Goal: Navigation & Orientation: Find specific page/section

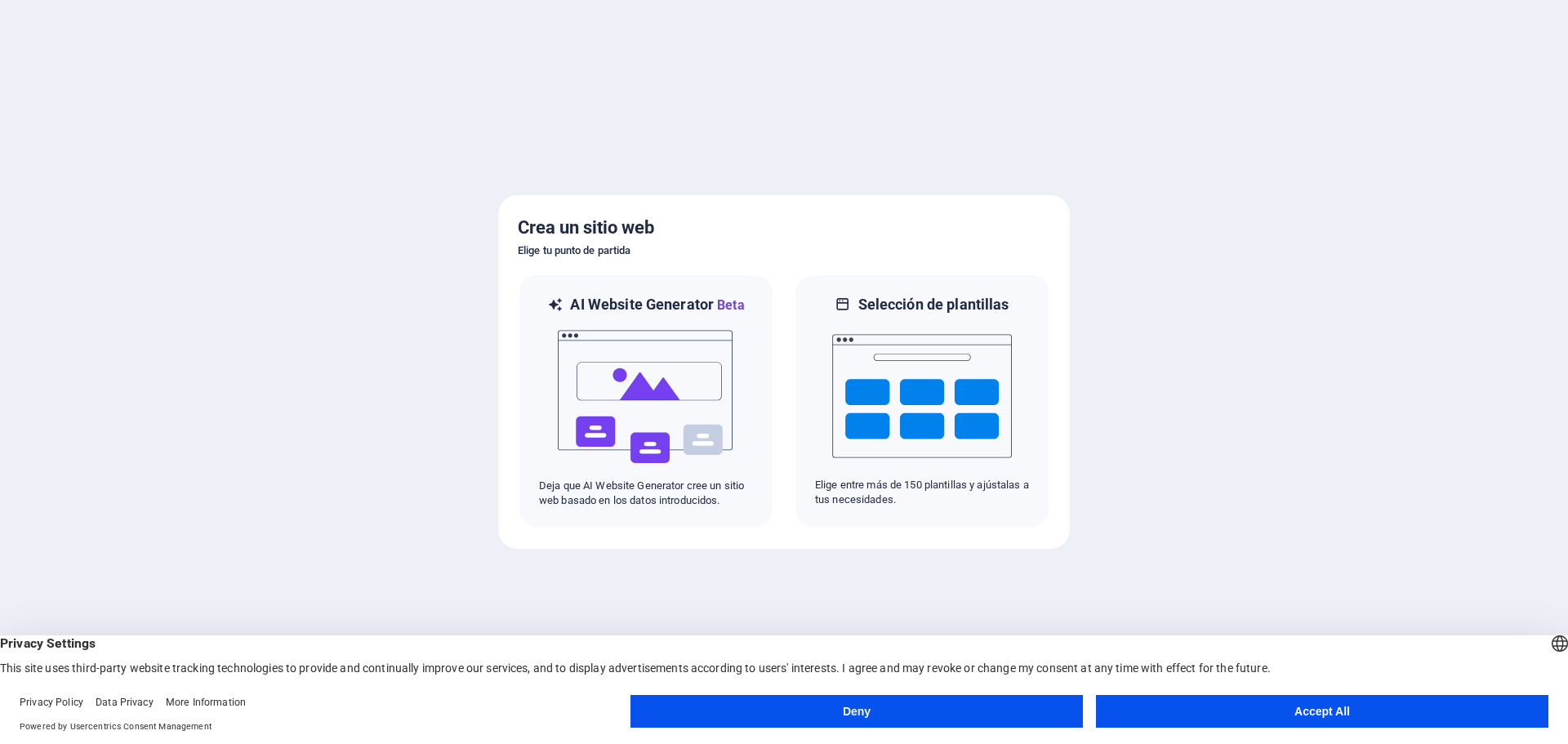
click at [1274, 710] on button "Accept All" at bounding box center [1322, 712] width 452 height 33
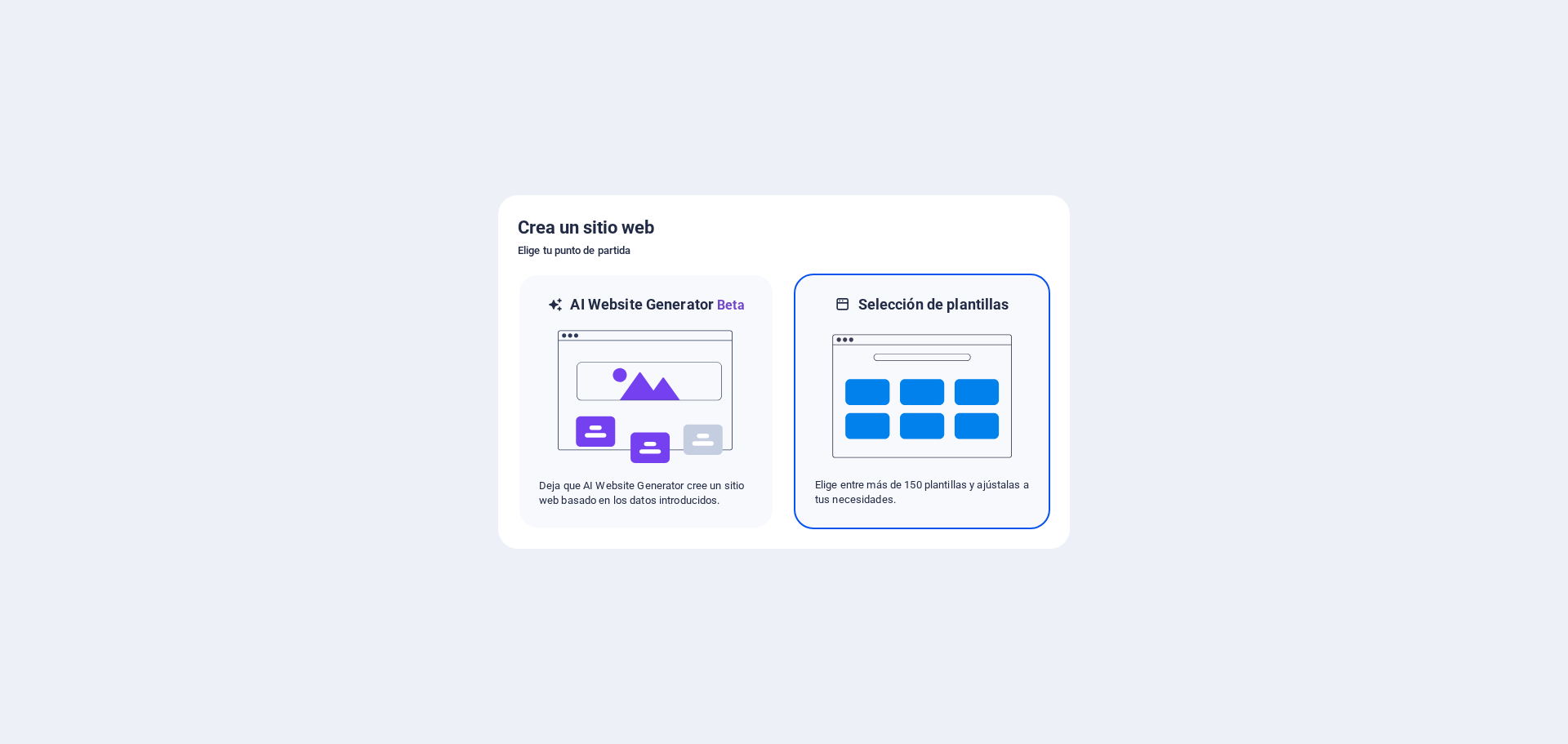
click at [889, 431] on img at bounding box center [922, 397] width 179 height 164
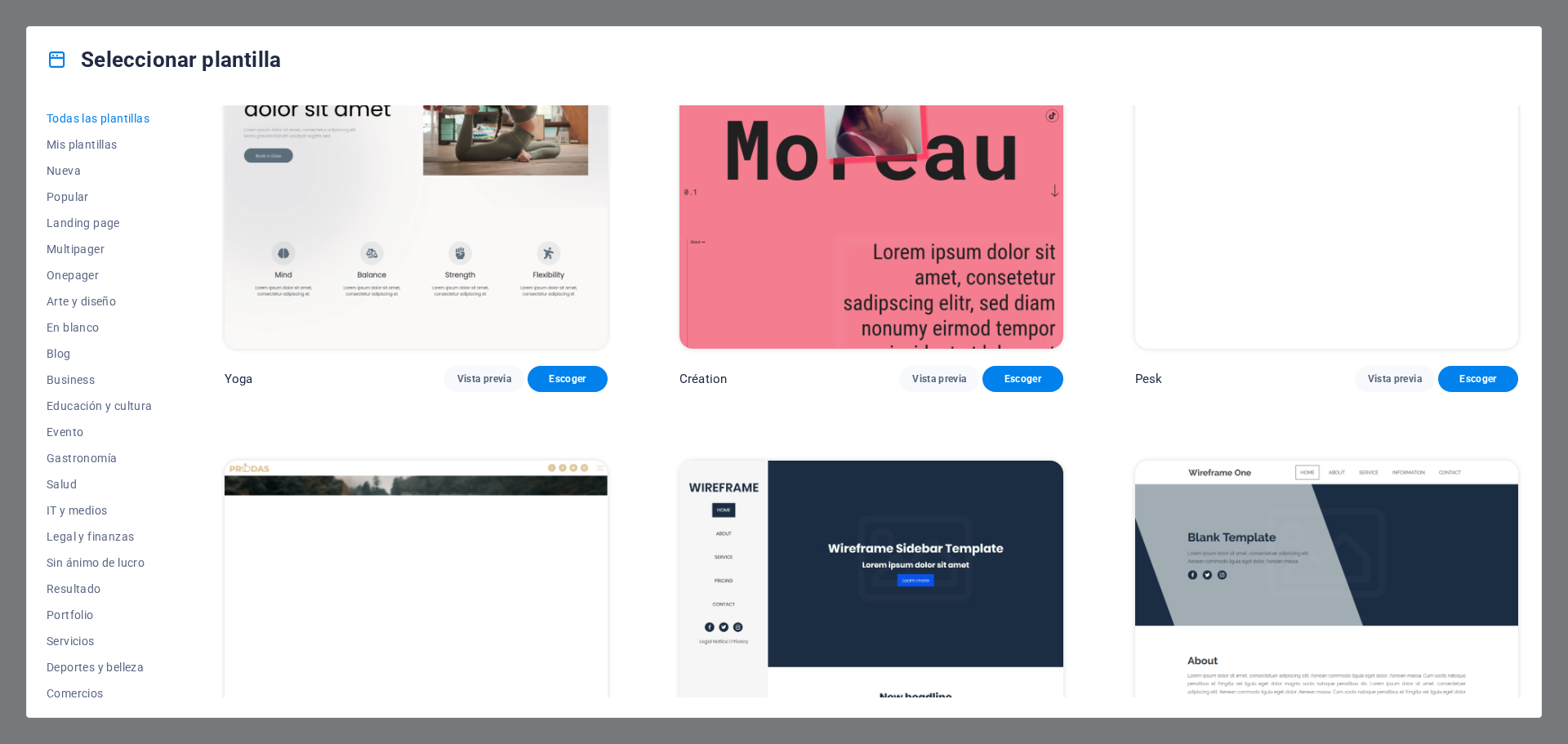
scroll to position [5884, 0]
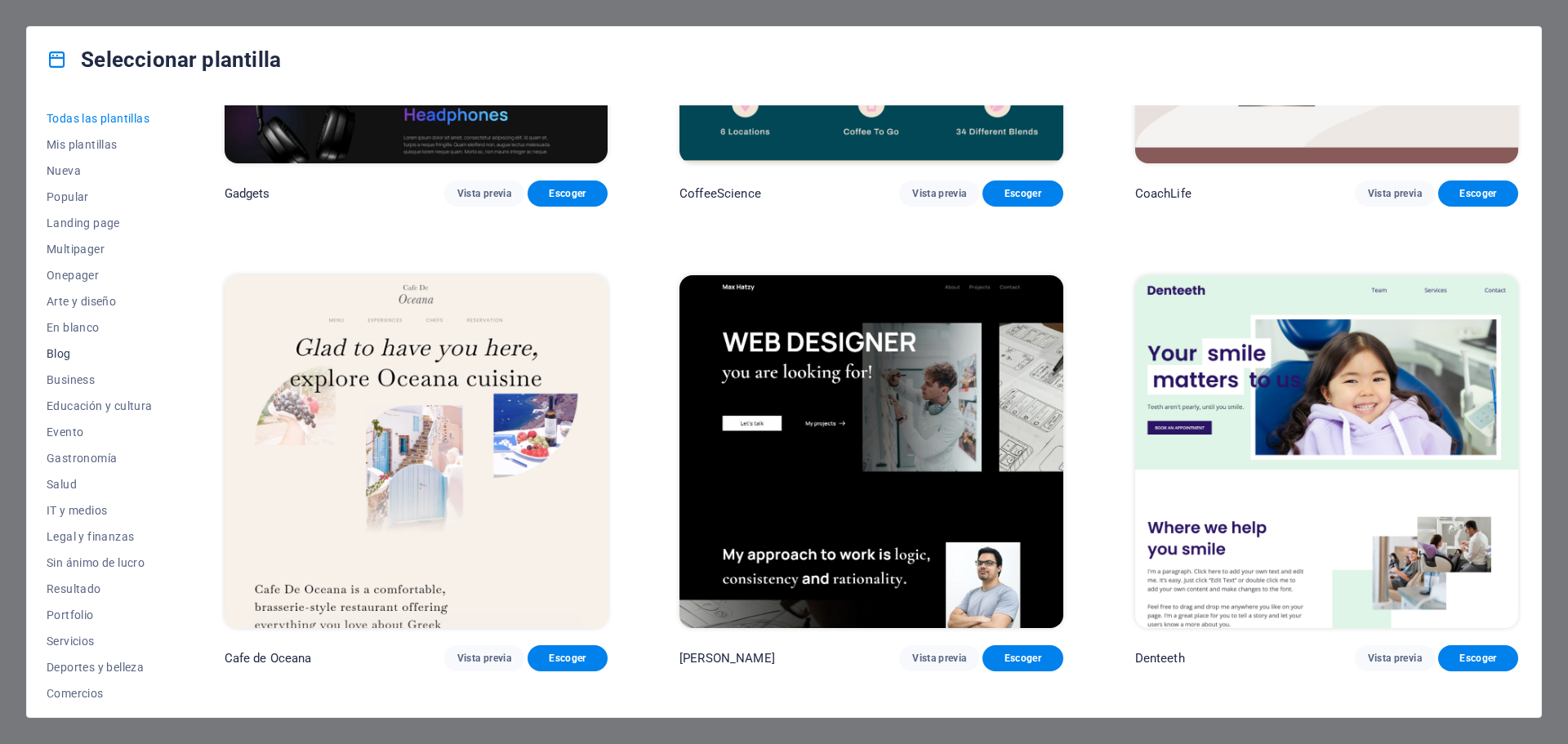
click at [56, 360] on span "Blog" at bounding box center [99, 353] width 106 height 13
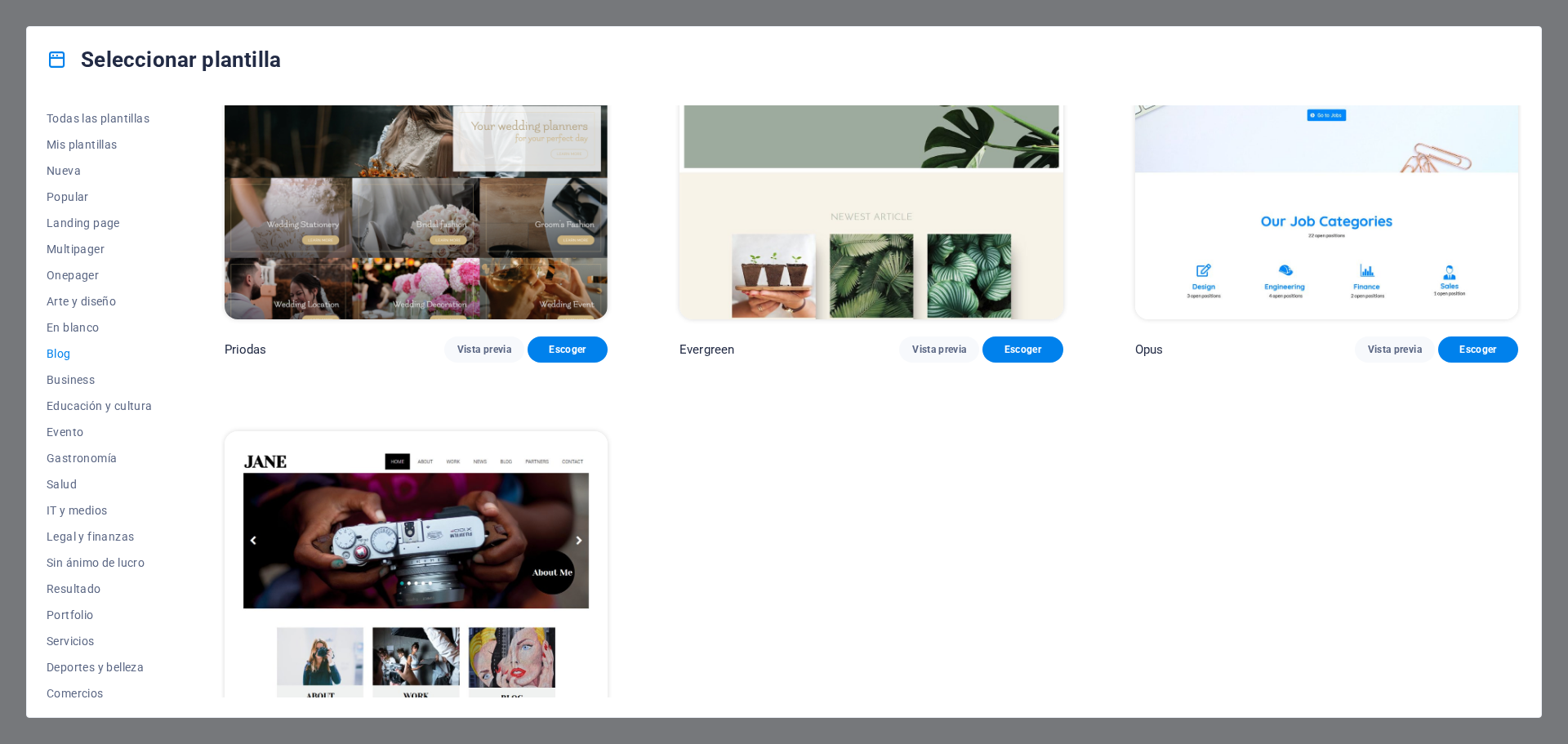
scroll to position [3514, 0]
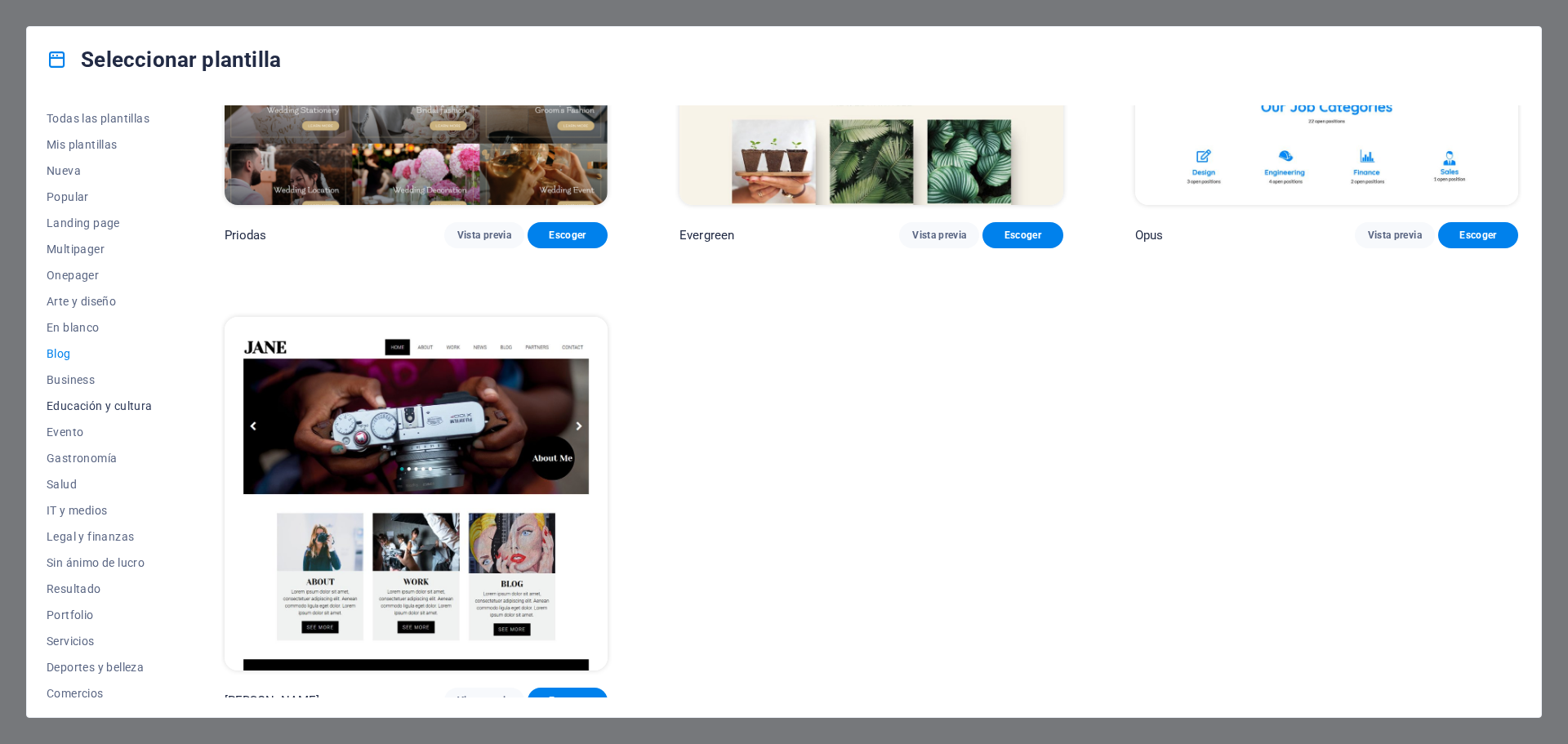
click at [88, 407] on span "Educación y cultura" at bounding box center [99, 406] width 106 height 13
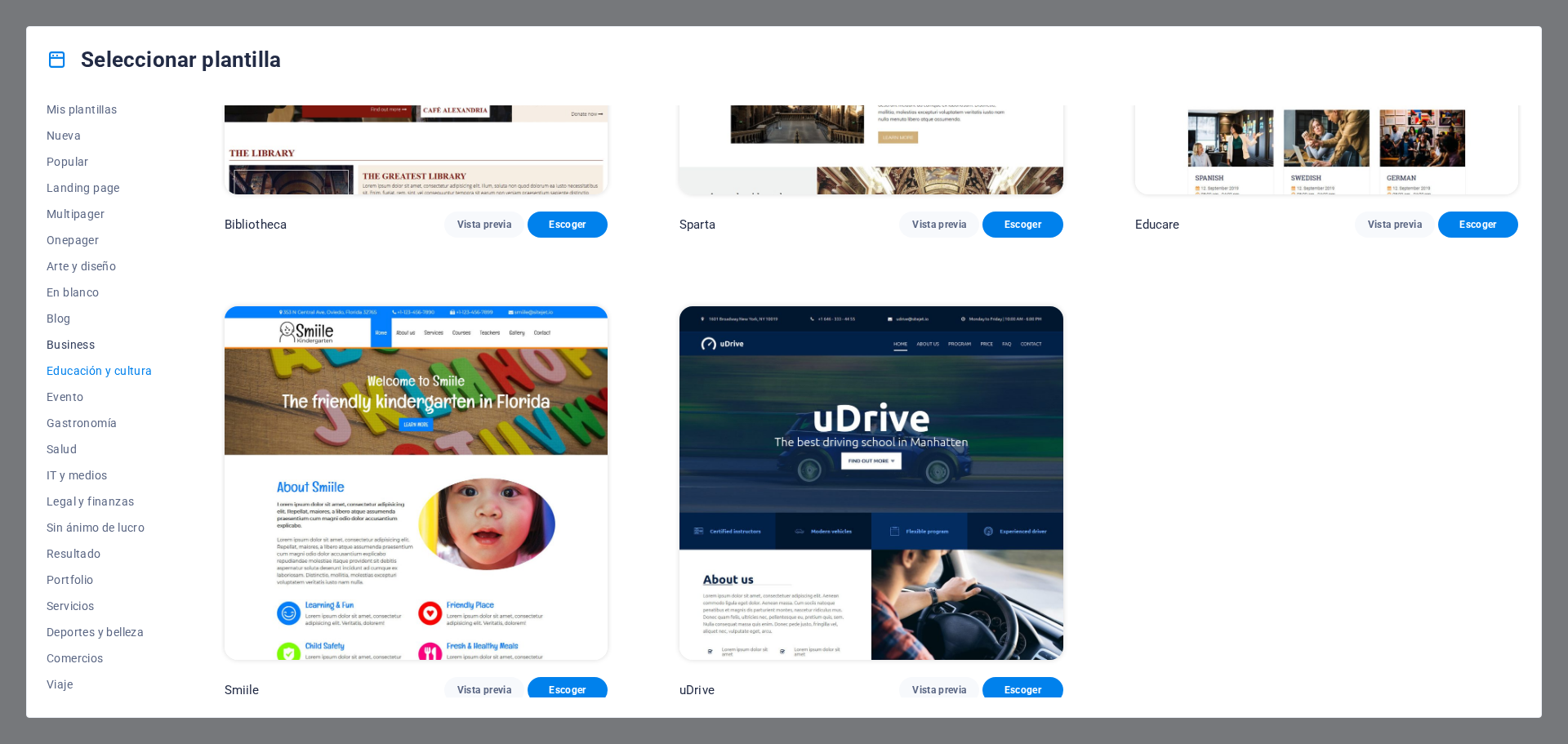
scroll to position [61, 0]
click at [77, 545] on button "Portfolio" at bounding box center [99, 554] width 106 height 26
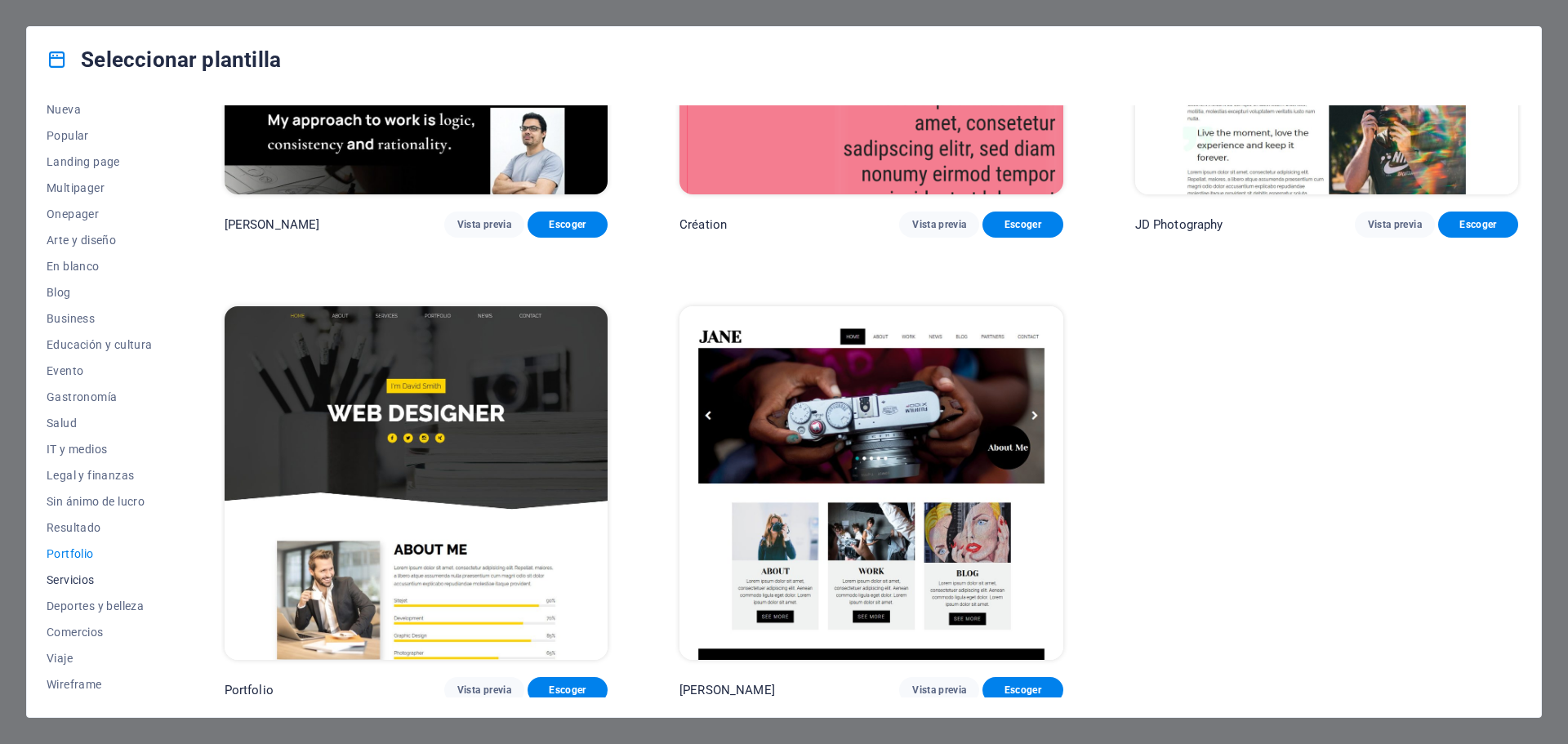
click at [77, 578] on span "Servicios" at bounding box center [99, 579] width 106 height 13
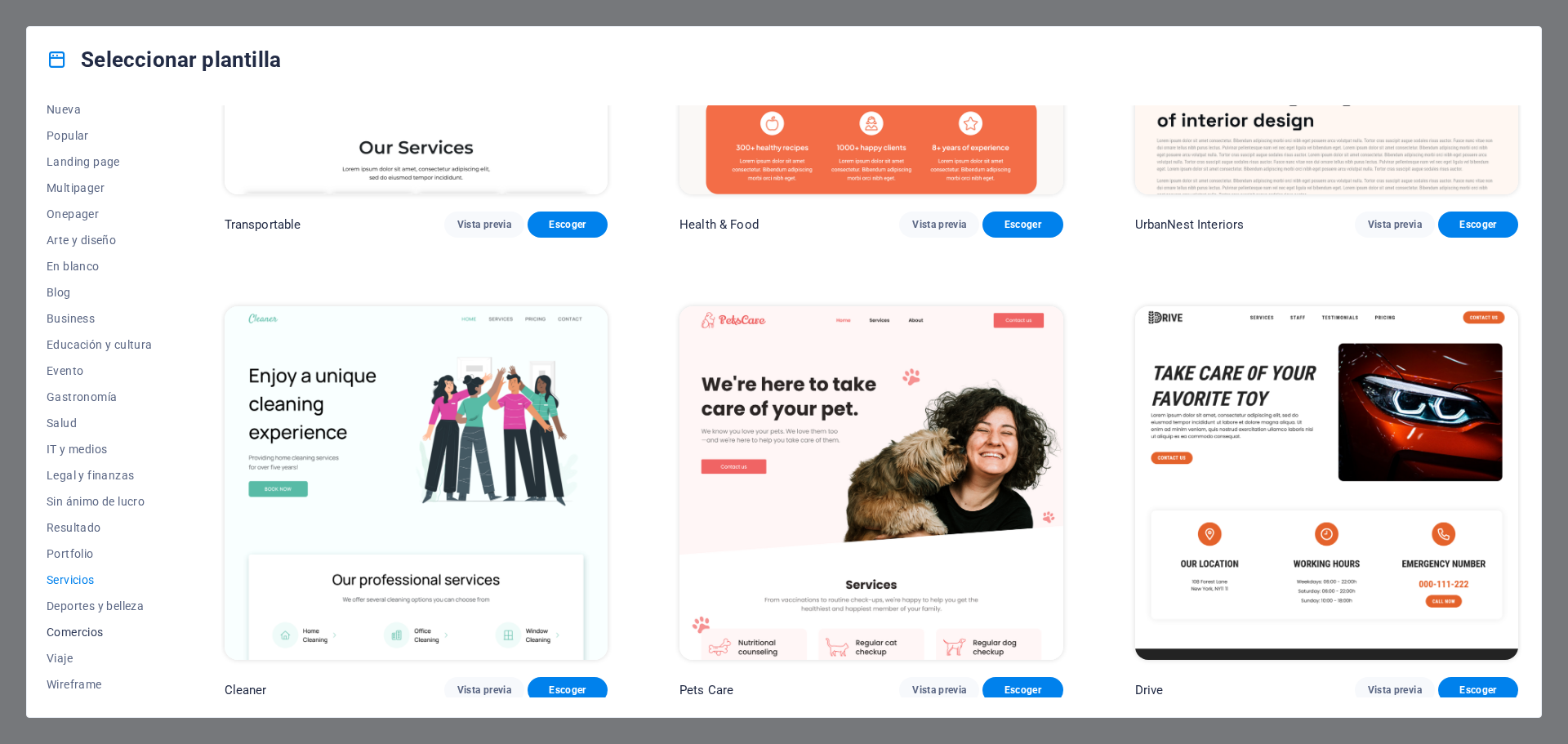
click at [84, 626] on span "Comercios" at bounding box center [99, 632] width 106 height 13
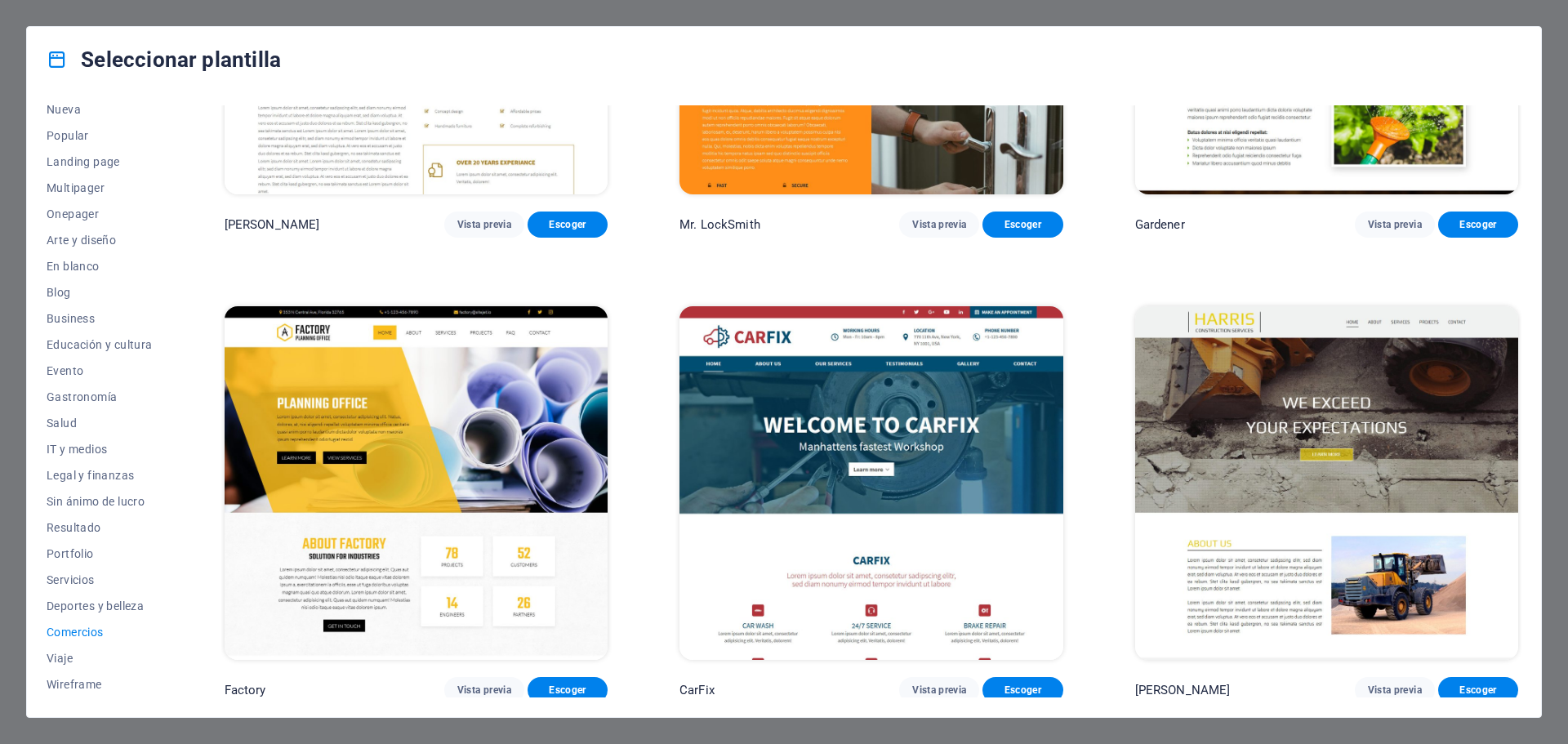
scroll to position [0, 0]
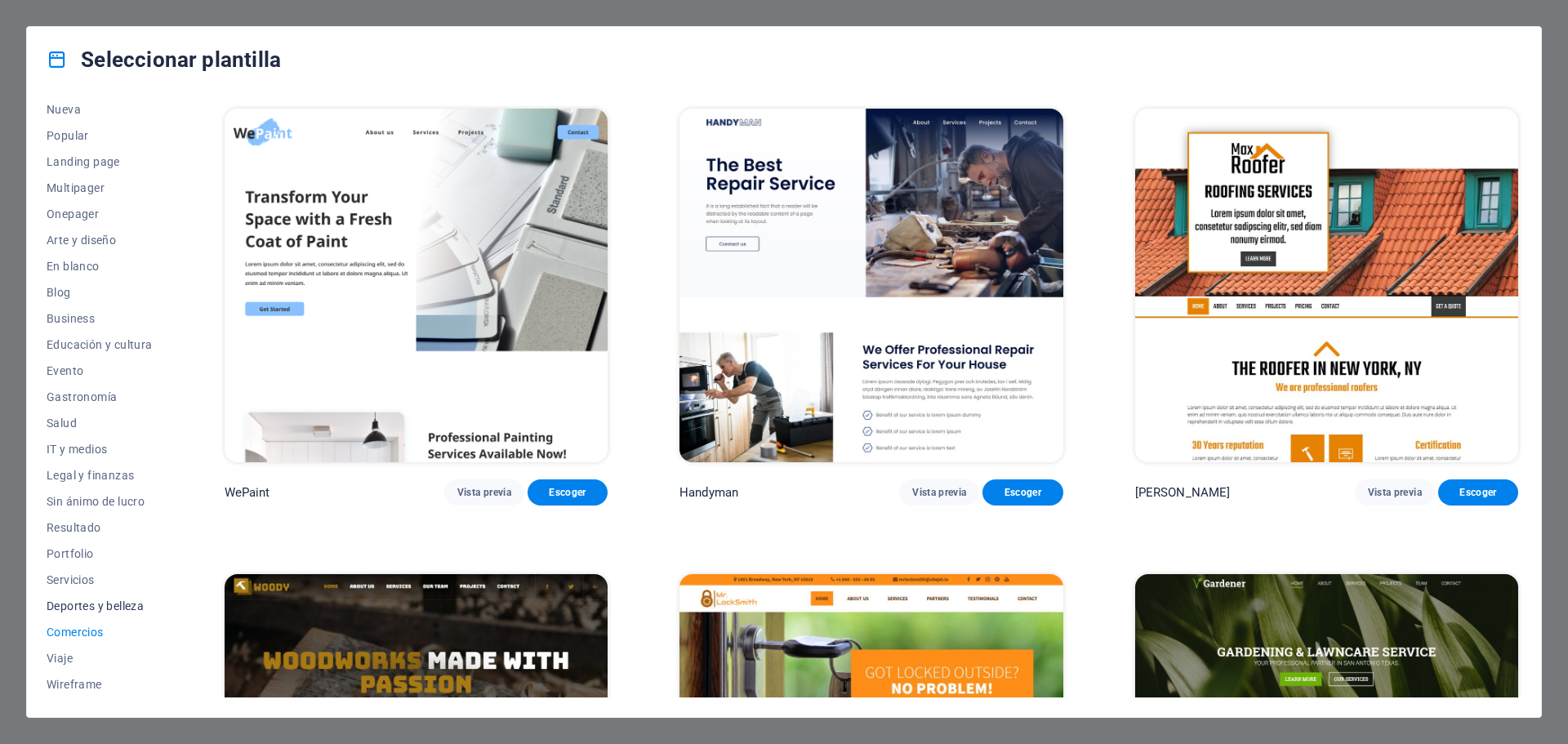
click at [89, 603] on span "Deportes y belleza" at bounding box center [99, 606] width 106 height 13
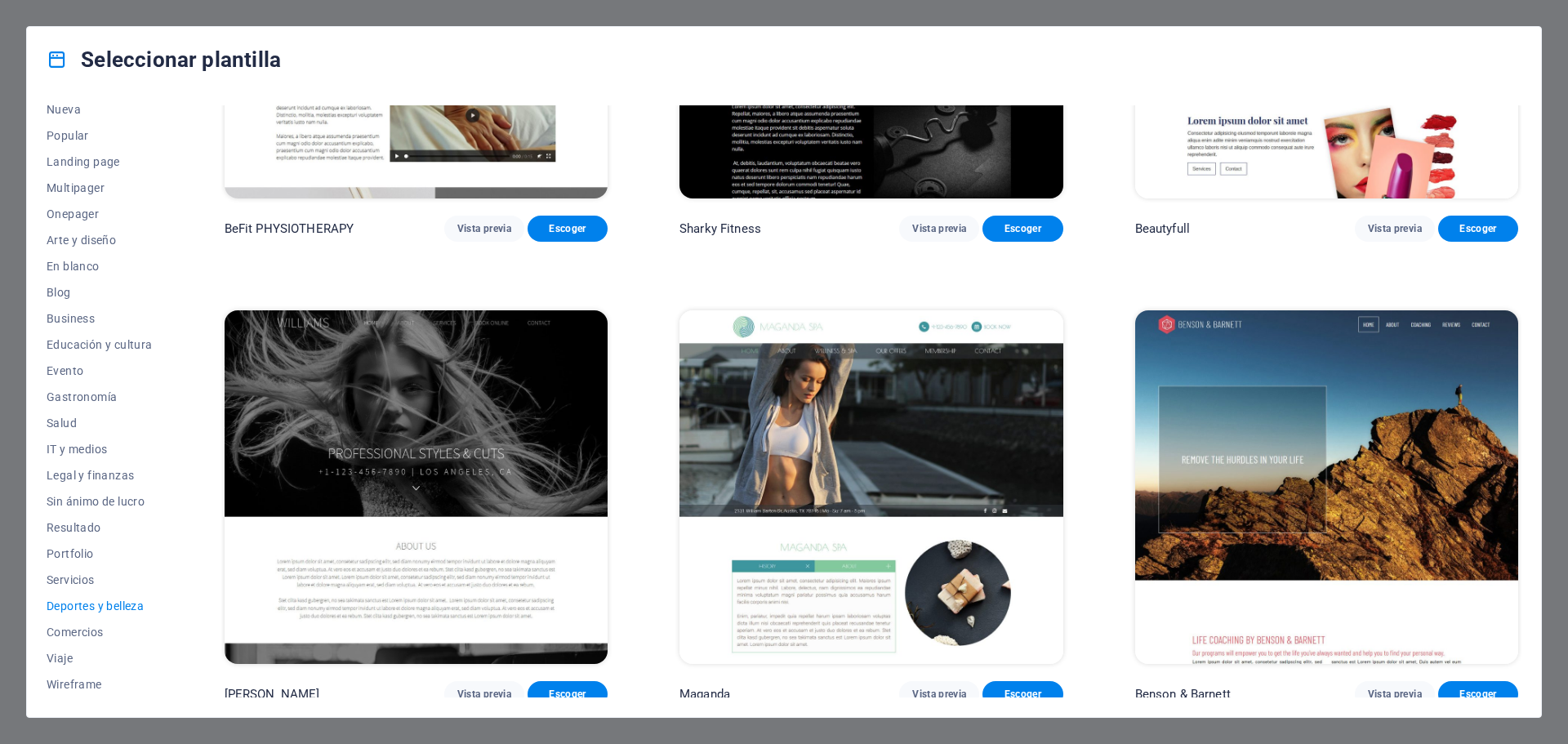
scroll to position [1661, 0]
click at [68, 418] on span "Salud" at bounding box center [99, 422] width 106 height 13
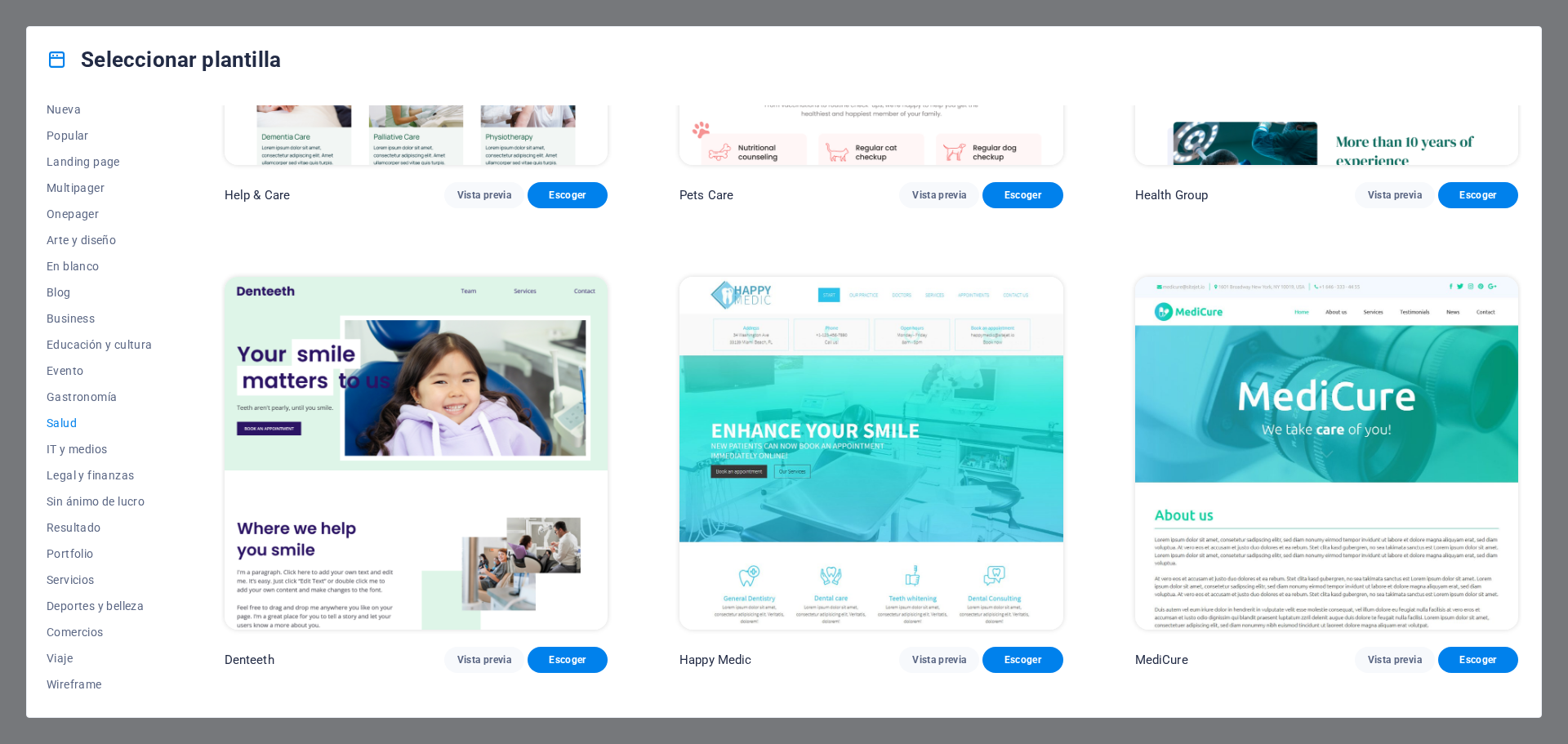
scroll to position [327, 0]
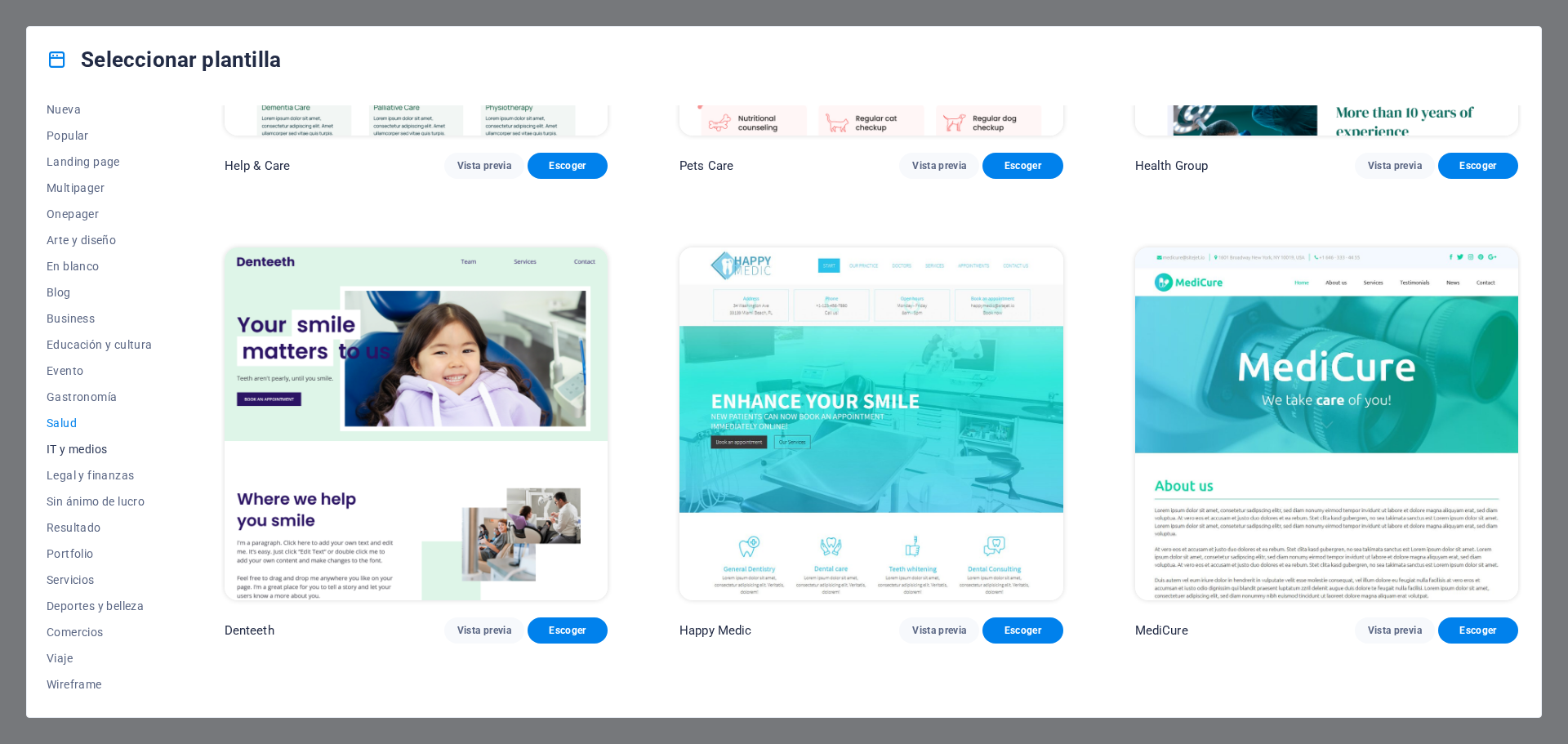
click at [80, 445] on span "IT y medios" at bounding box center [99, 449] width 106 height 13
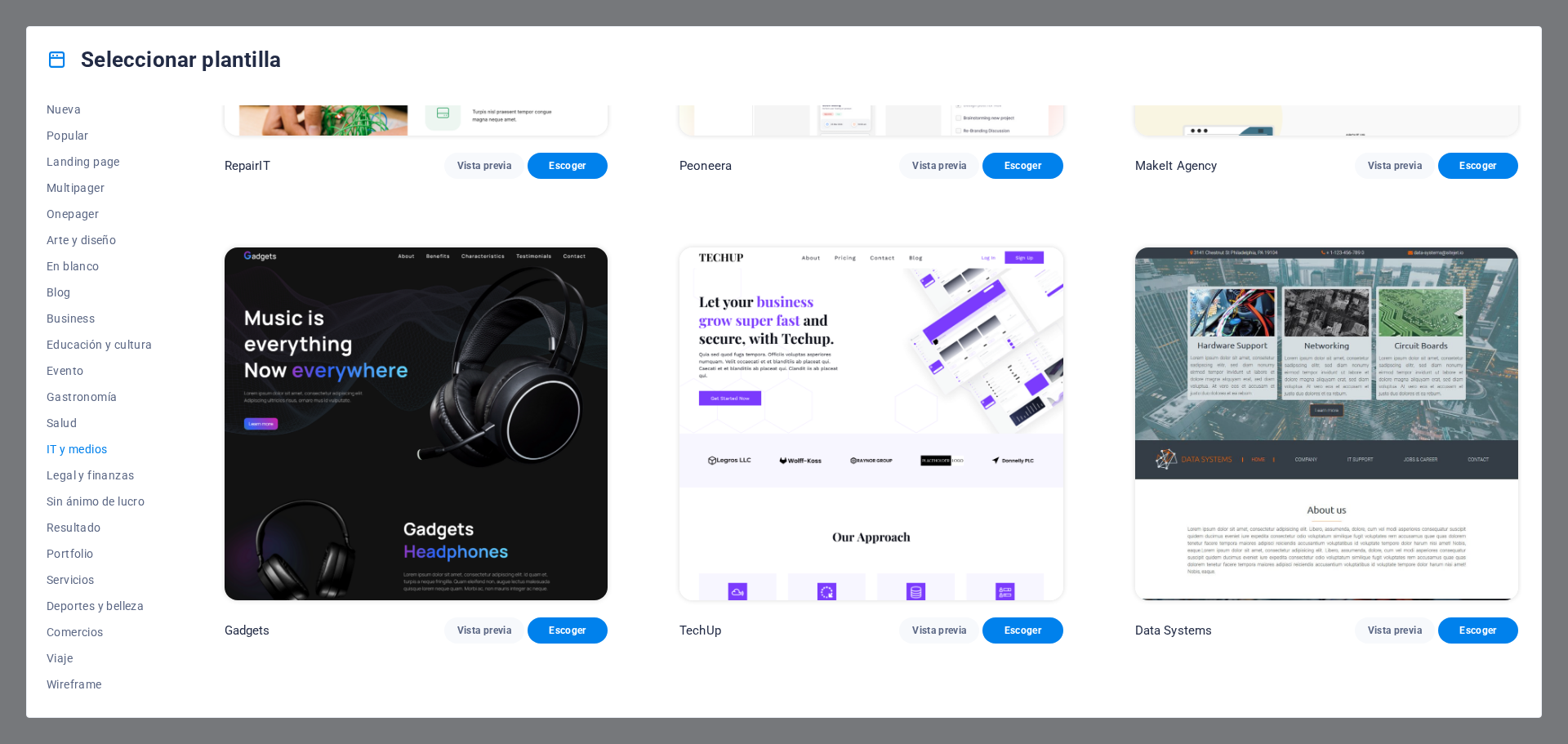
scroll to position [0, 0]
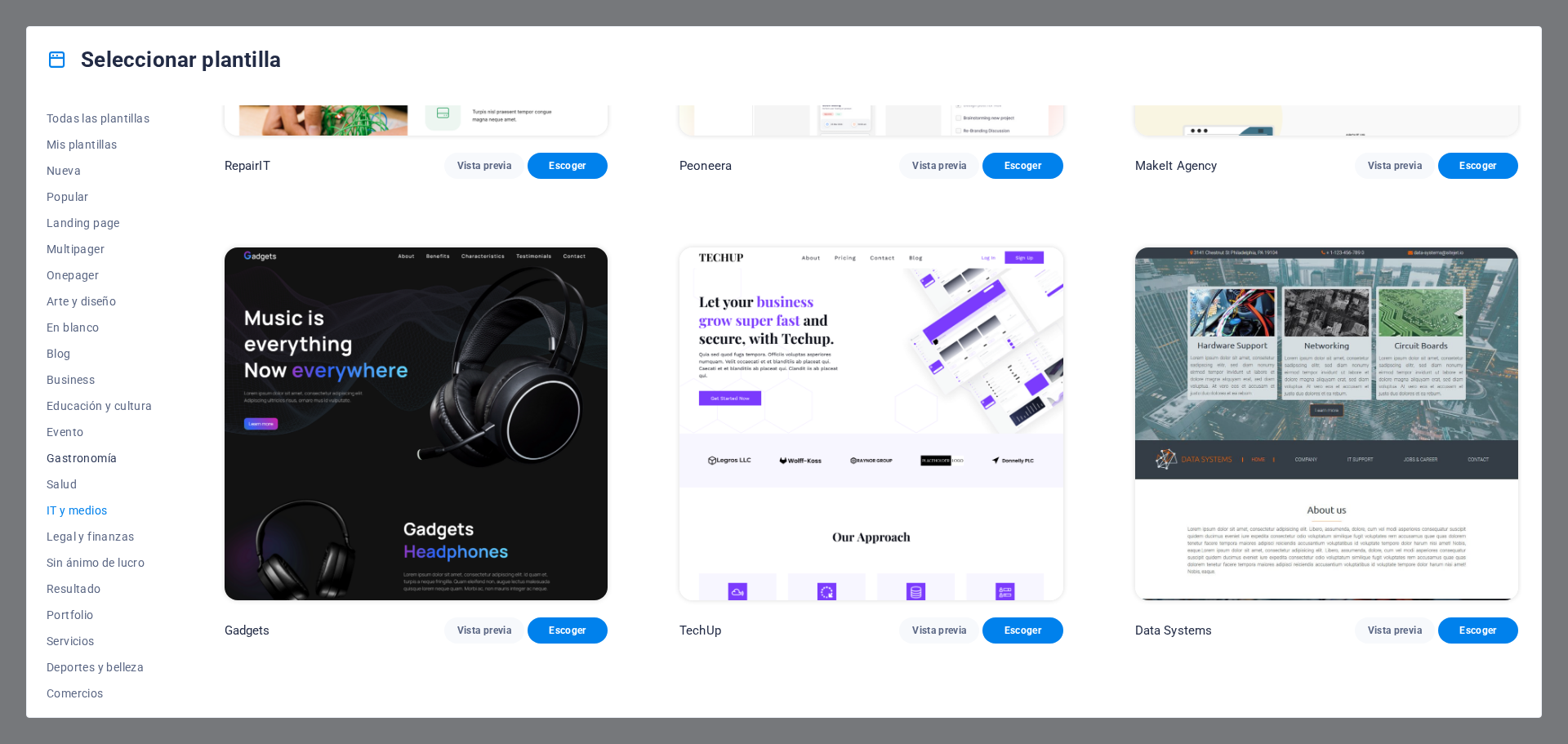
click at [70, 459] on span "Gastronomía" at bounding box center [99, 457] width 106 height 13
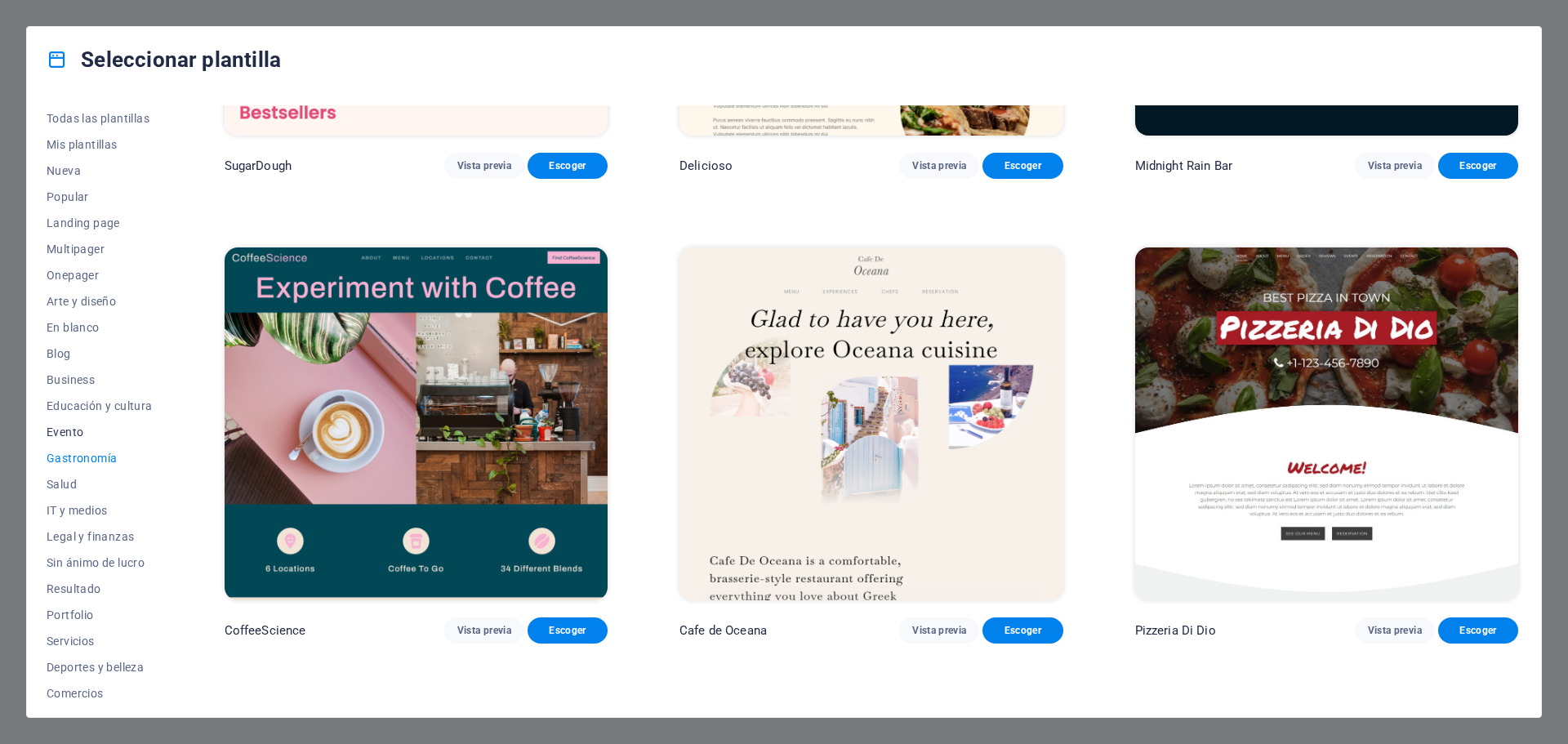
click at [73, 427] on span "Evento" at bounding box center [99, 432] width 106 height 13
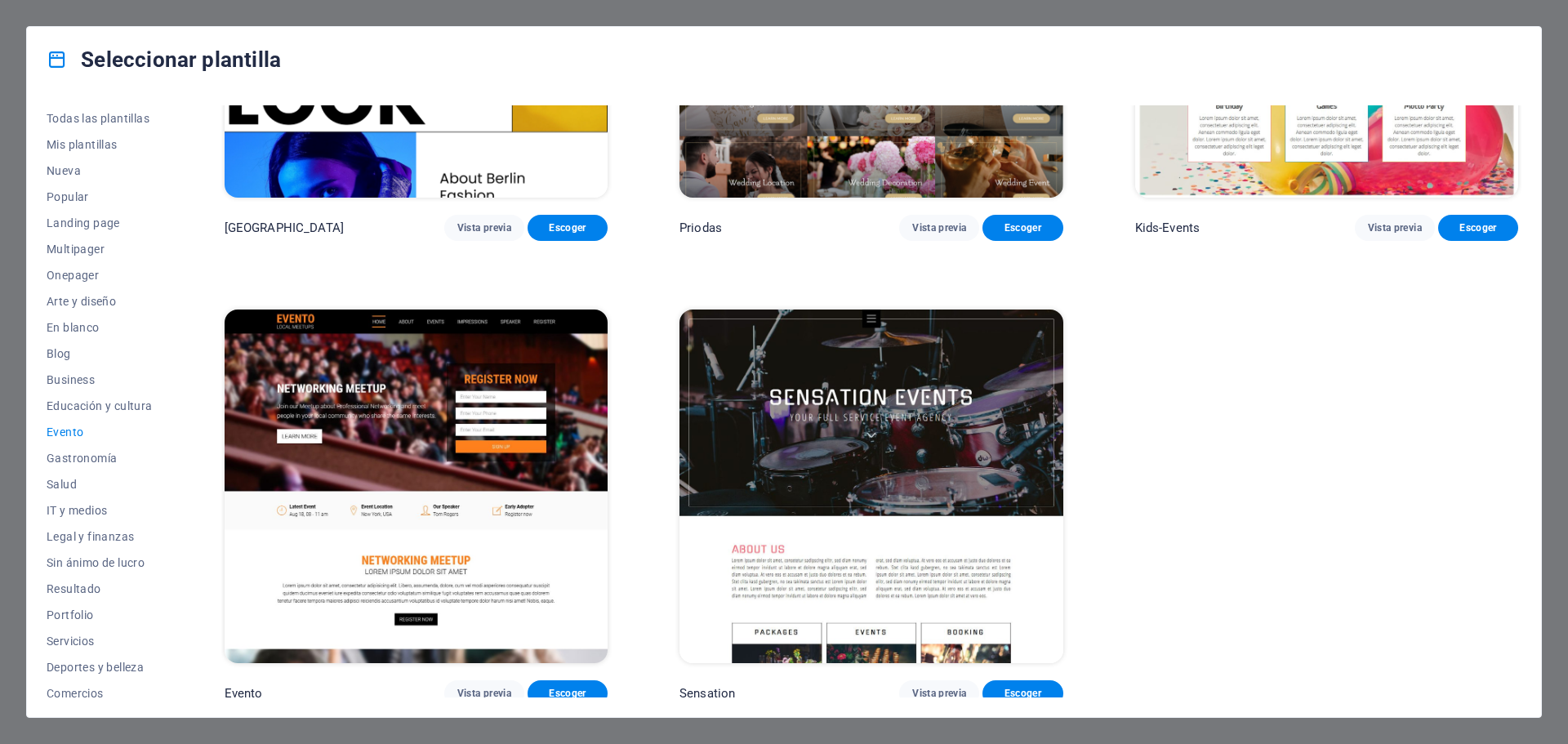
scroll to position [733, 0]
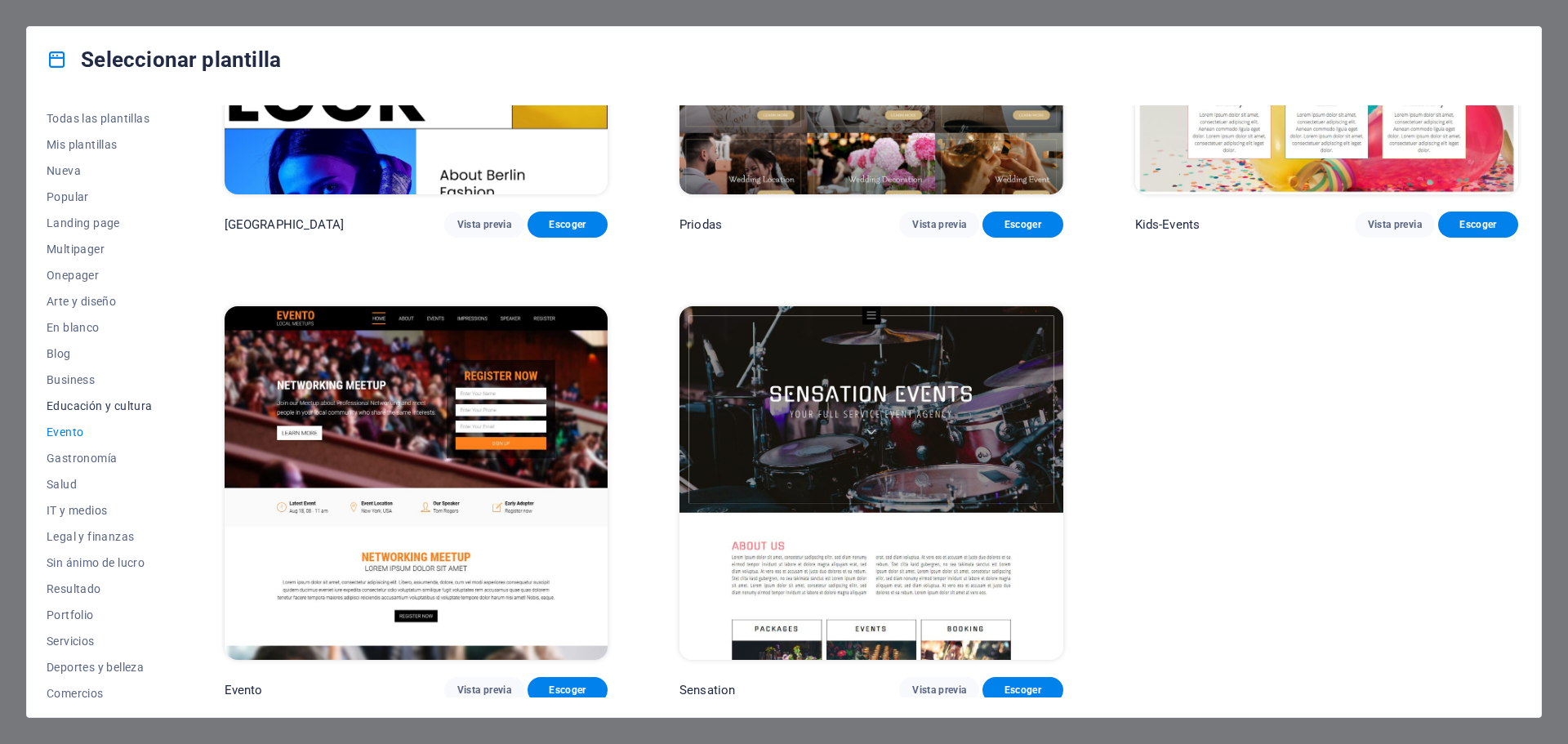
click at [92, 401] on span "Educación y cultura" at bounding box center [99, 406] width 106 height 13
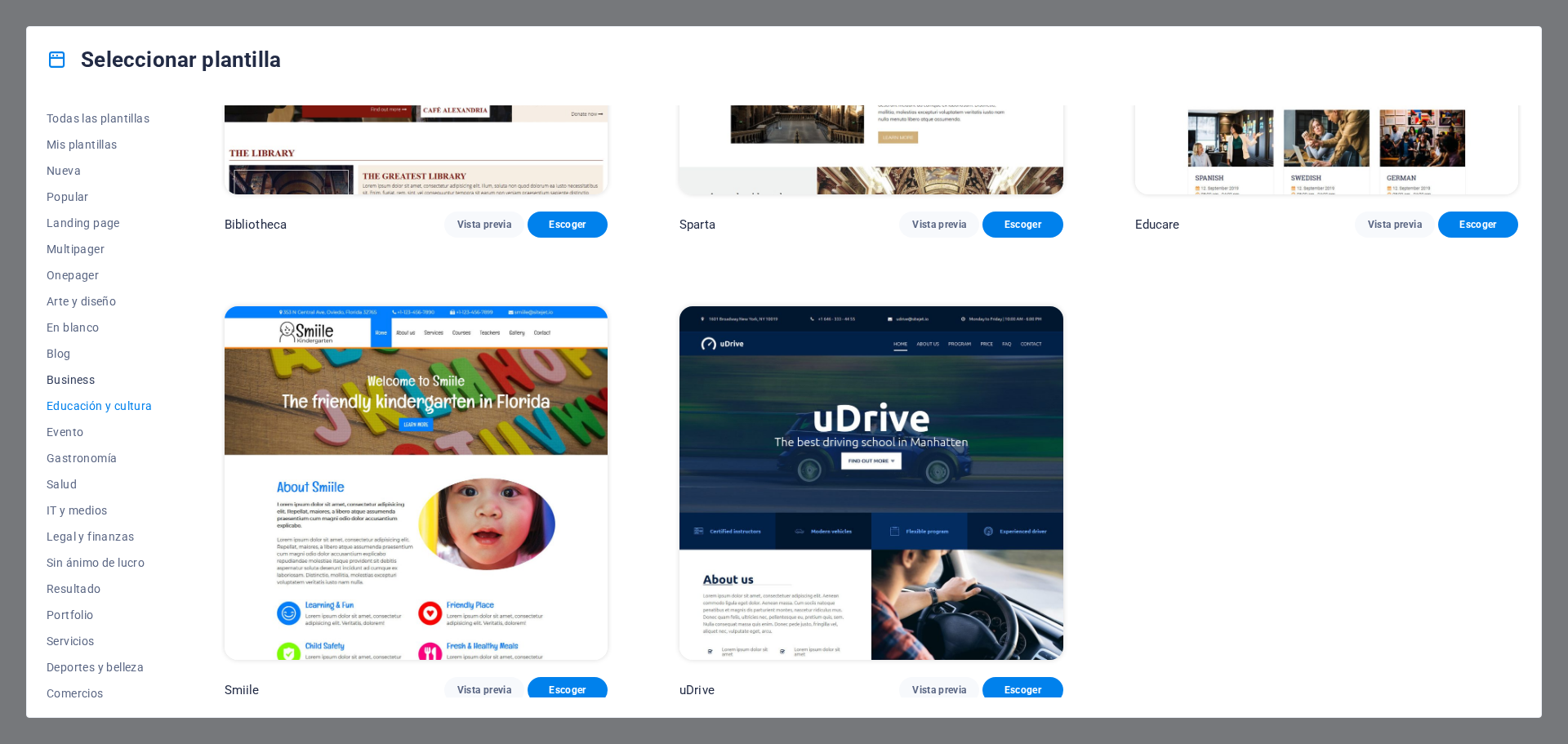
click at [64, 376] on span "Business" at bounding box center [99, 379] width 106 height 13
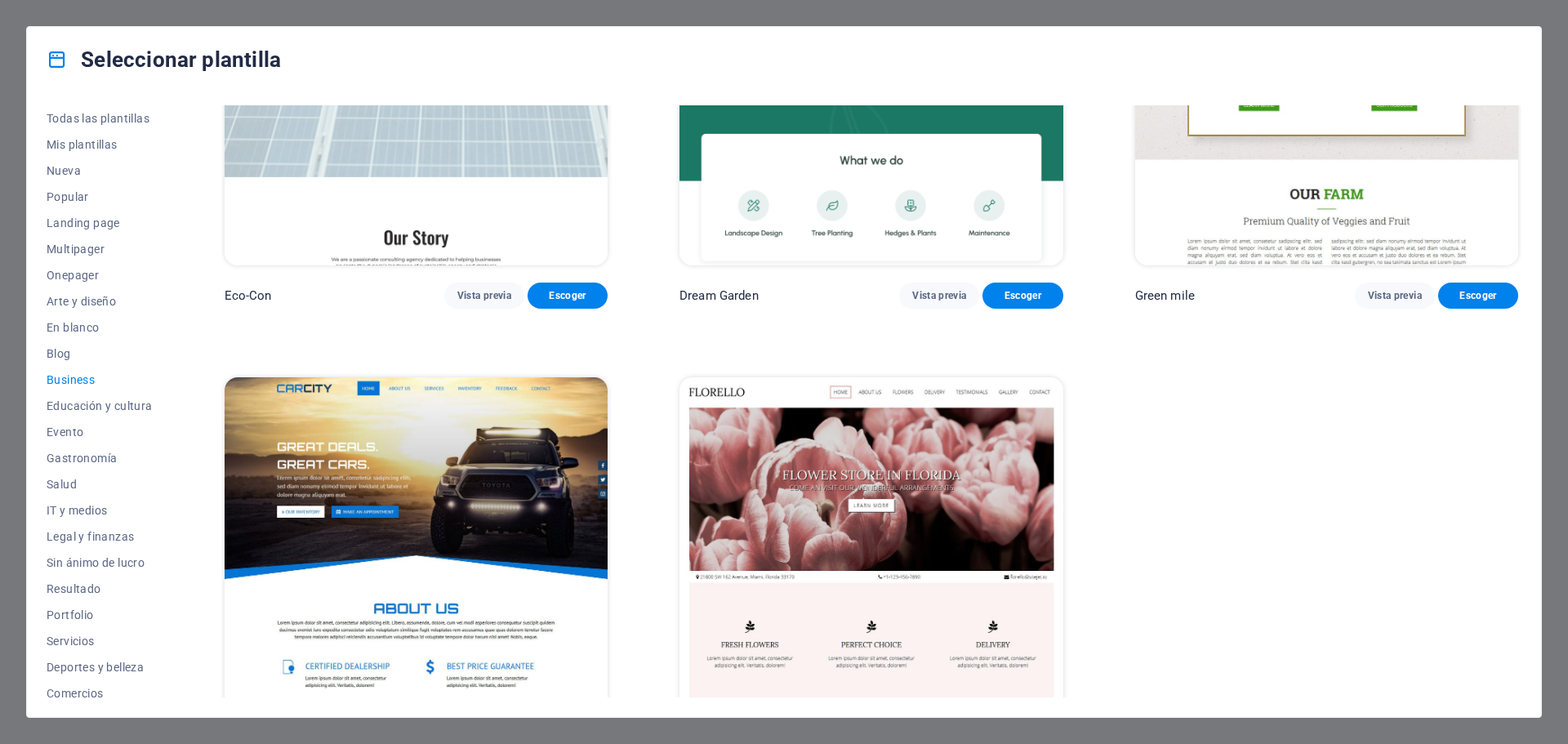
scroll to position [270, 0]
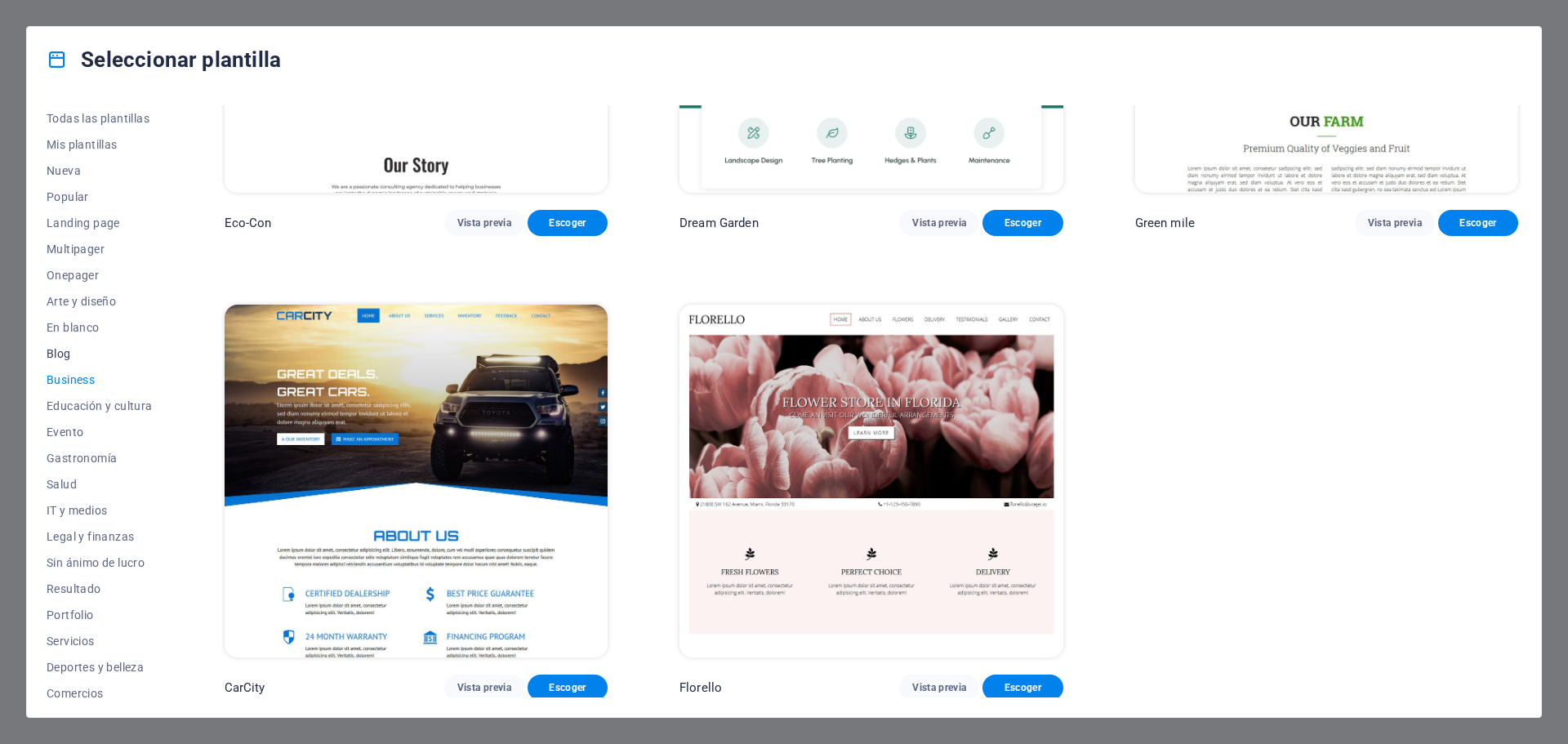
click at [59, 344] on button "Blog" at bounding box center [99, 353] width 106 height 26
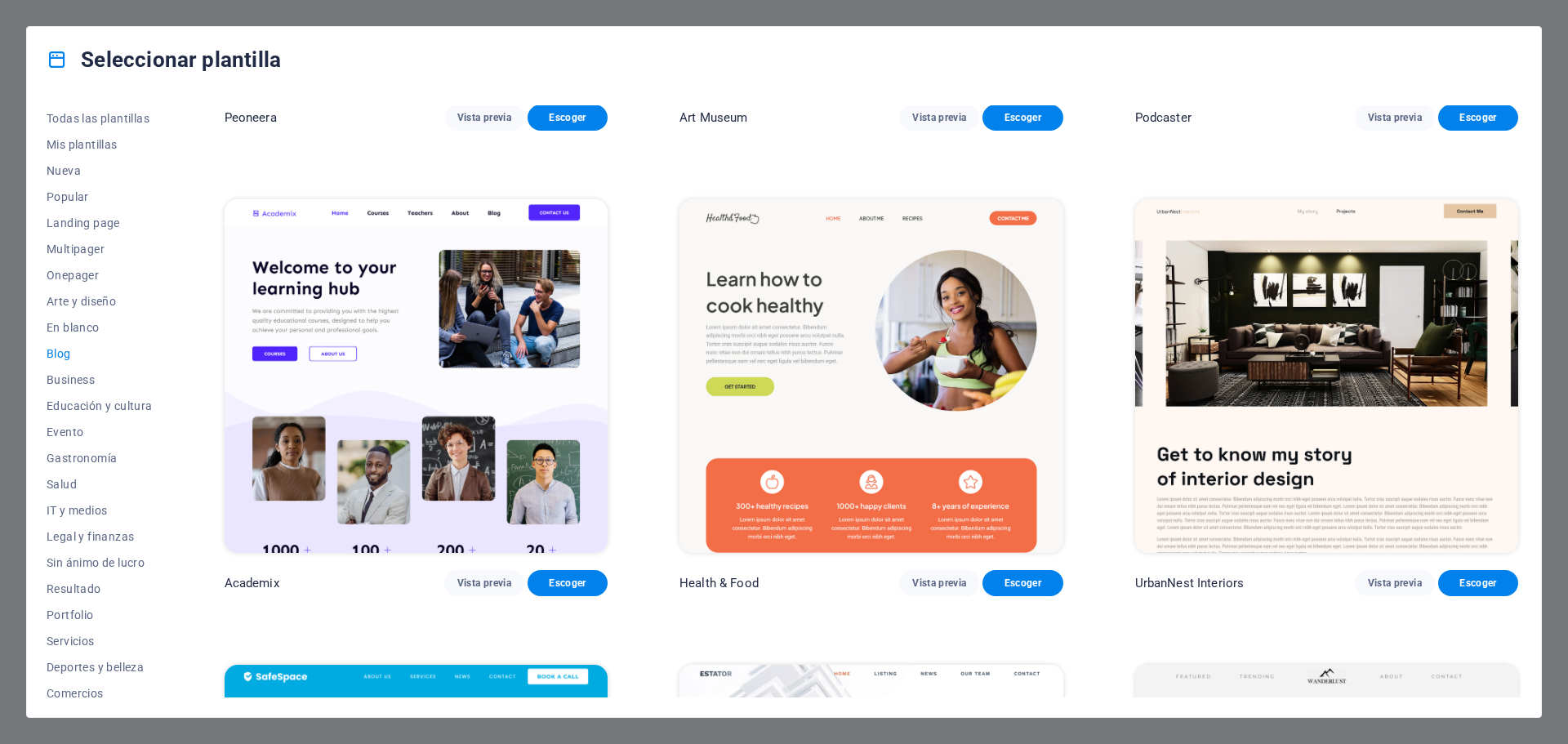
scroll to position [842, 0]
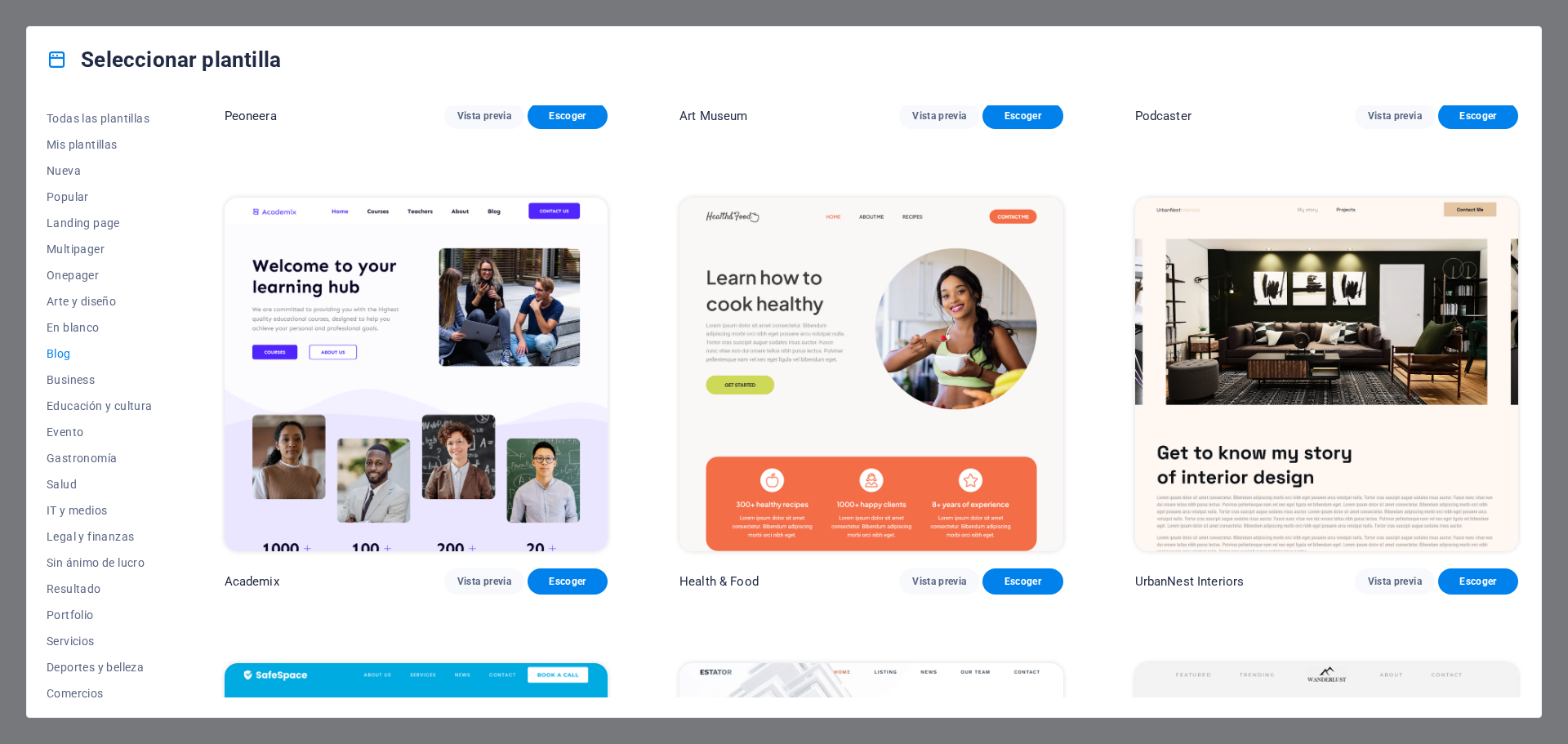
click at [945, 349] on img at bounding box center [870, 374] width 383 height 354
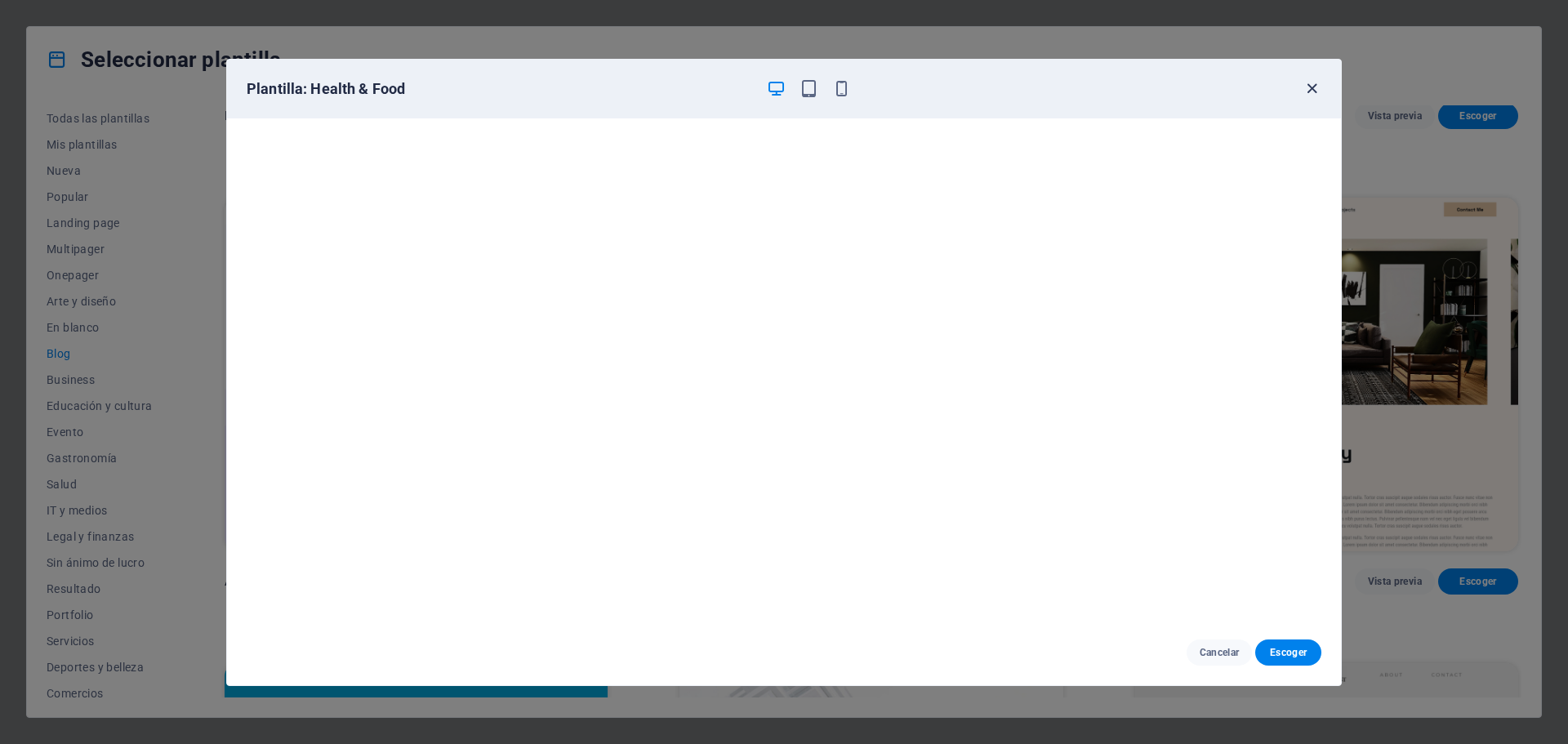
click at [1312, 90] on icon "button" at bounding box center [1312, 88] width 19 height 19
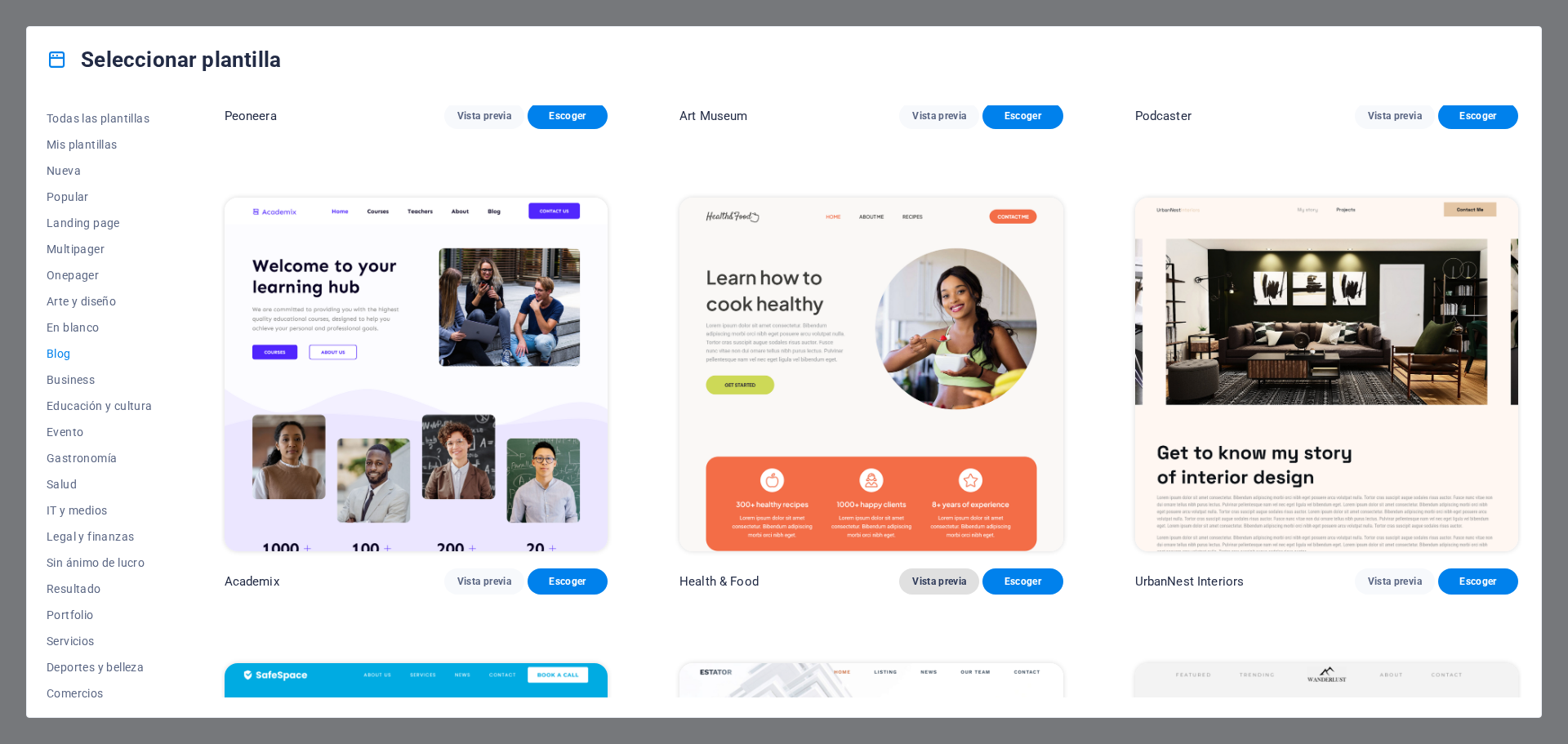
click at [928, 577] on span "Vista previa" at bounding box center [938, 581] width 54 height 13
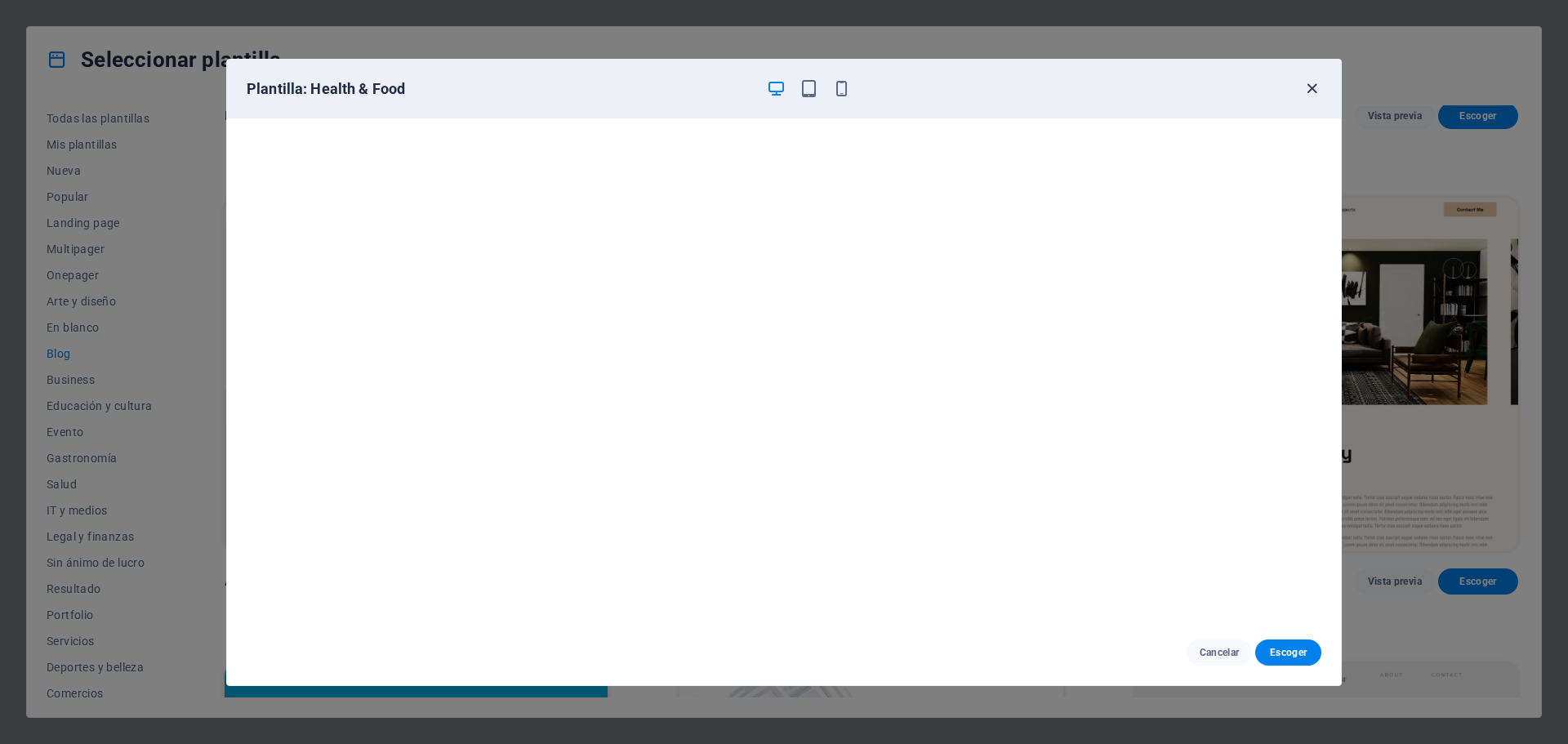
click at [1309, 89] on icon "button" at bounding box center [1312, 88] width 19 height 19
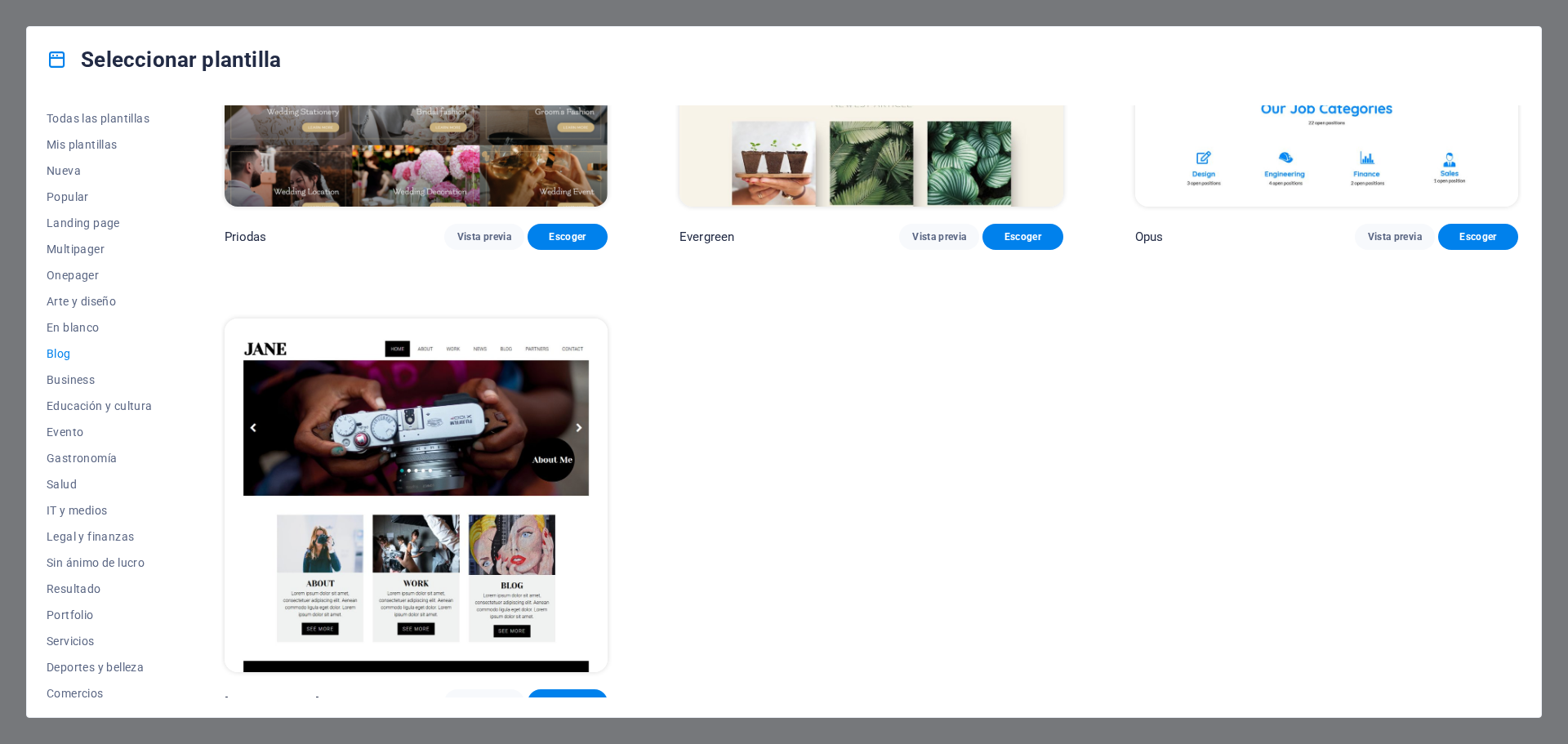
scroll to position [3514, 0]
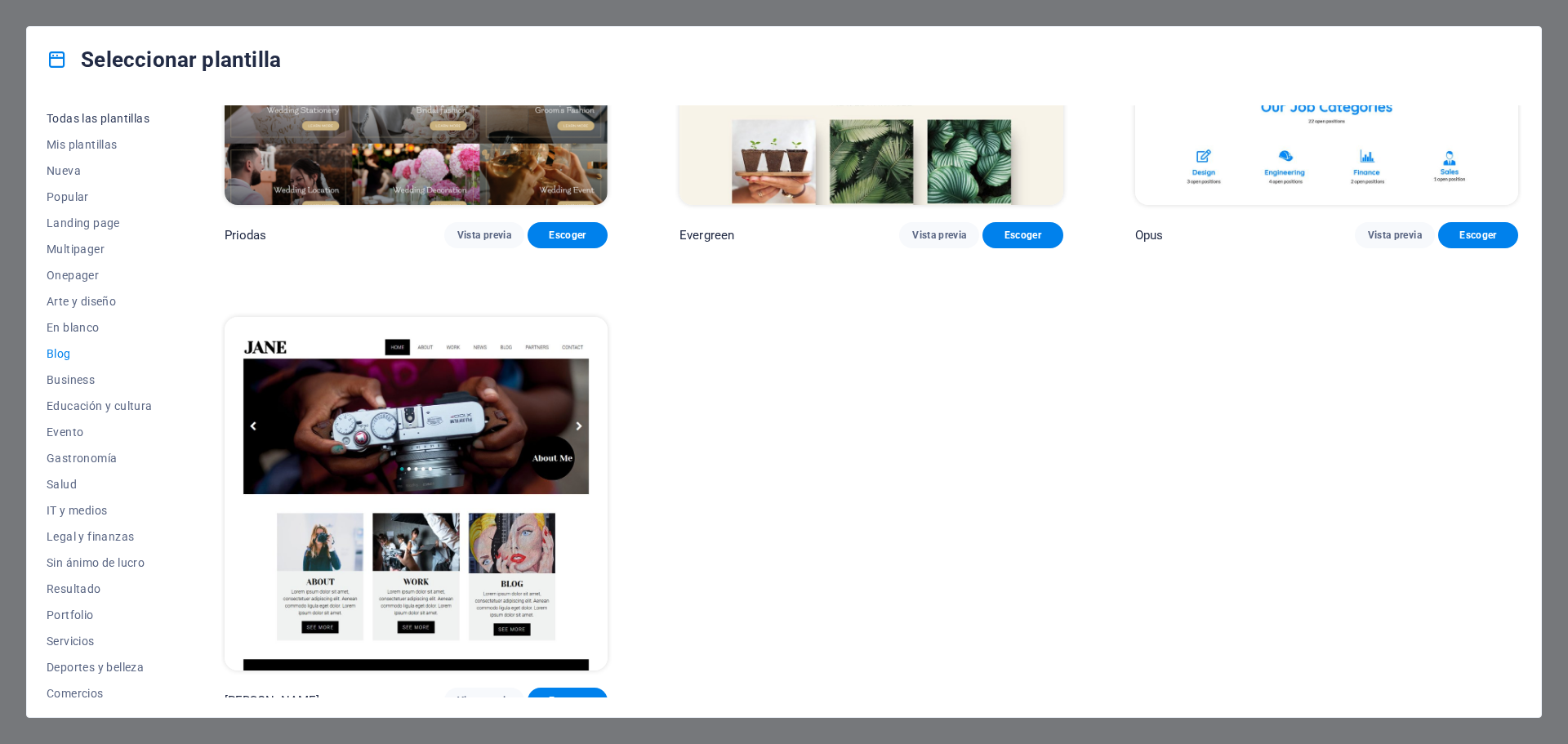
click at [98, 116] on span "Todas las plantillas" at bounding box center [99, 118] width 106 height 13
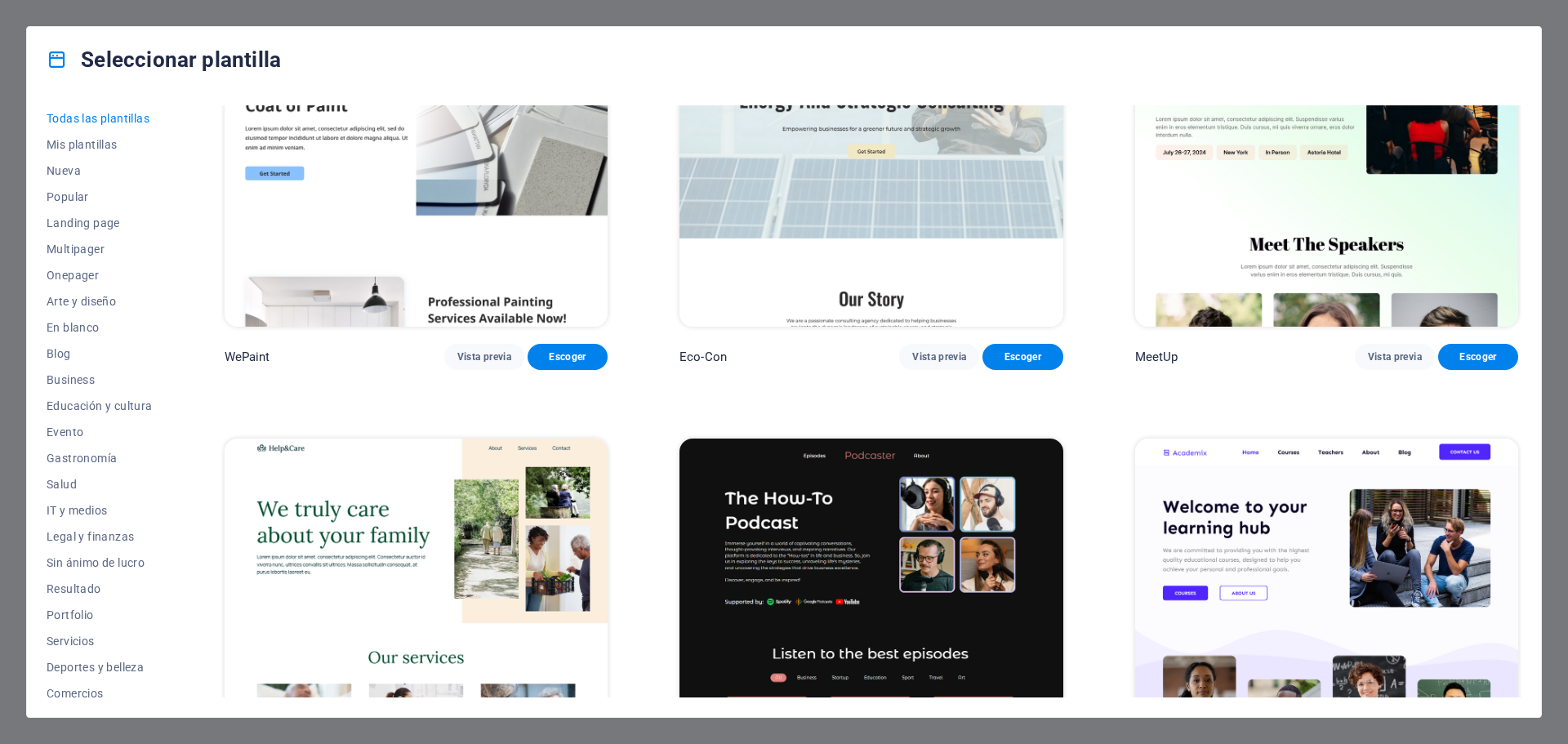
scroll to position [1286, 0]
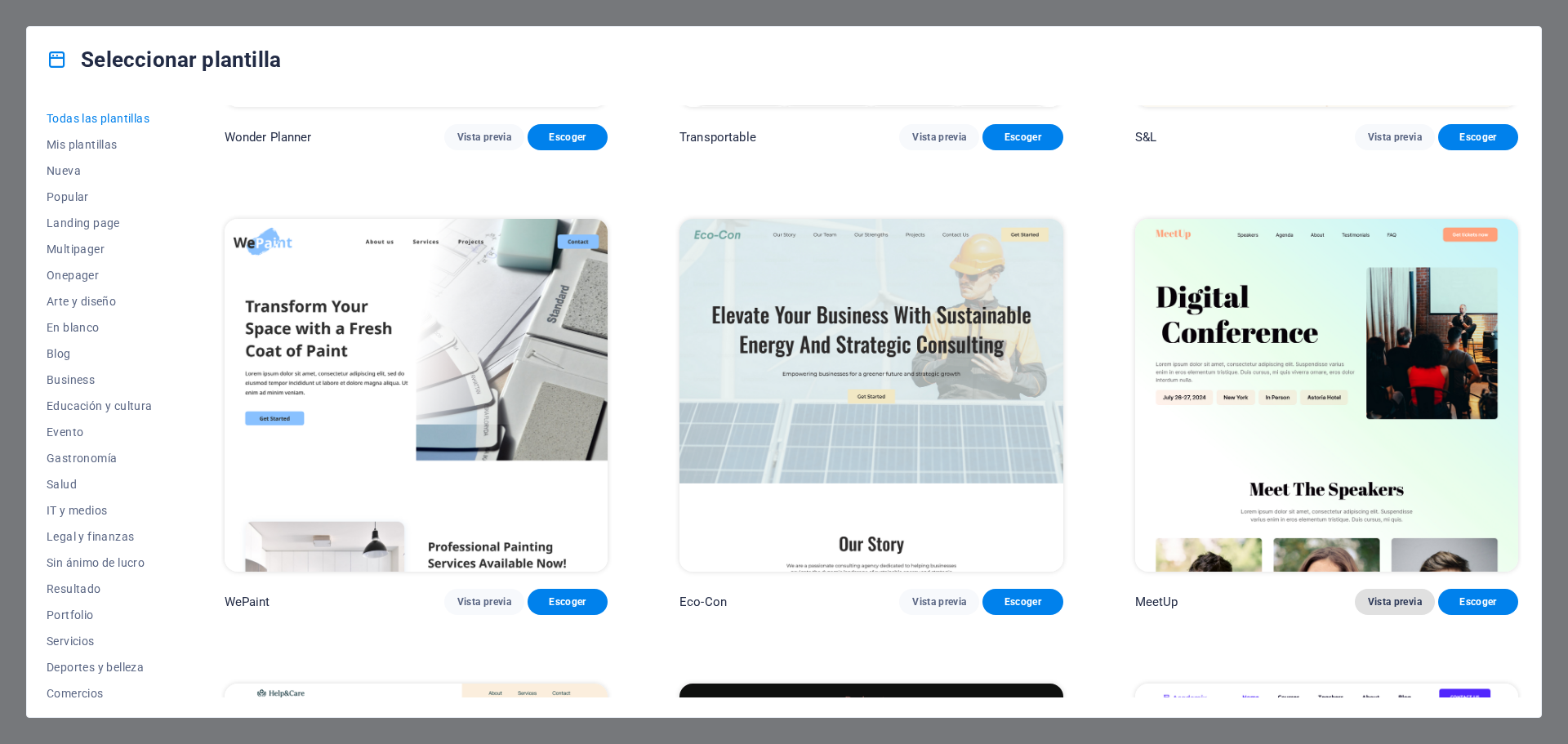
click at [1394, 598] on span "Vista previa" at bounding box center [1395, 602] width 54 height 13
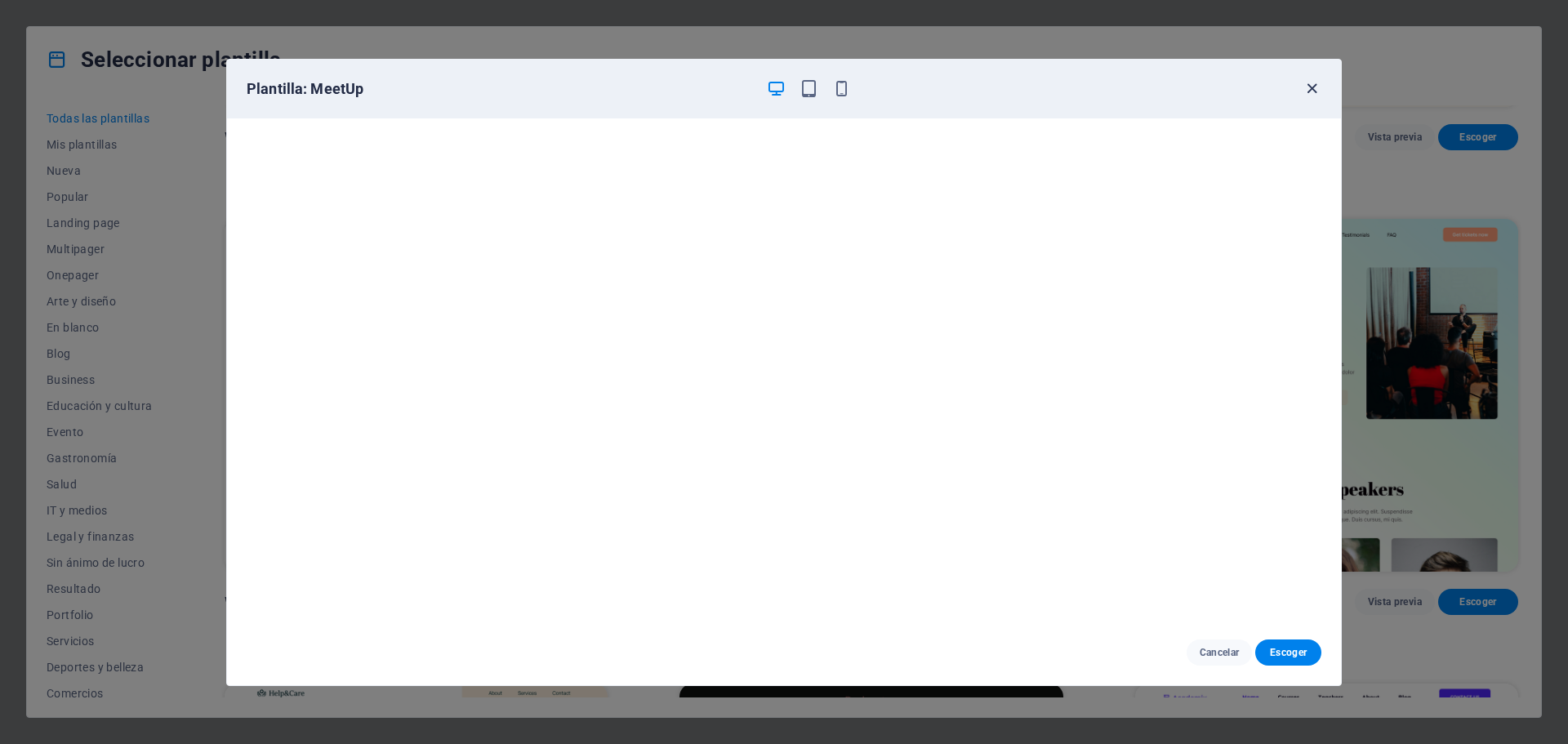
click at [1313, 83] on icon "button" at bounding box center [1312, 88] width 19 height 19
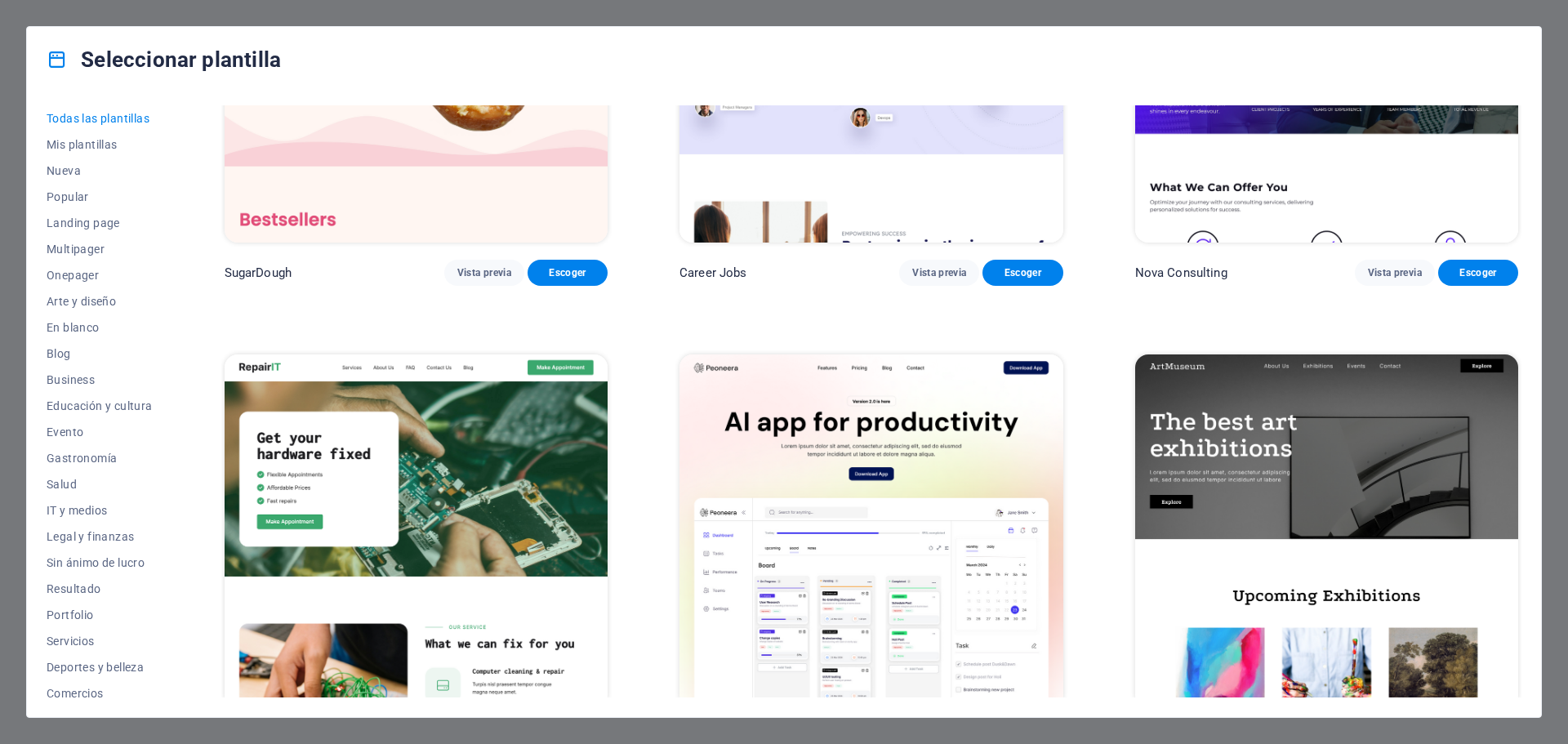
scroll to position [409, 0]
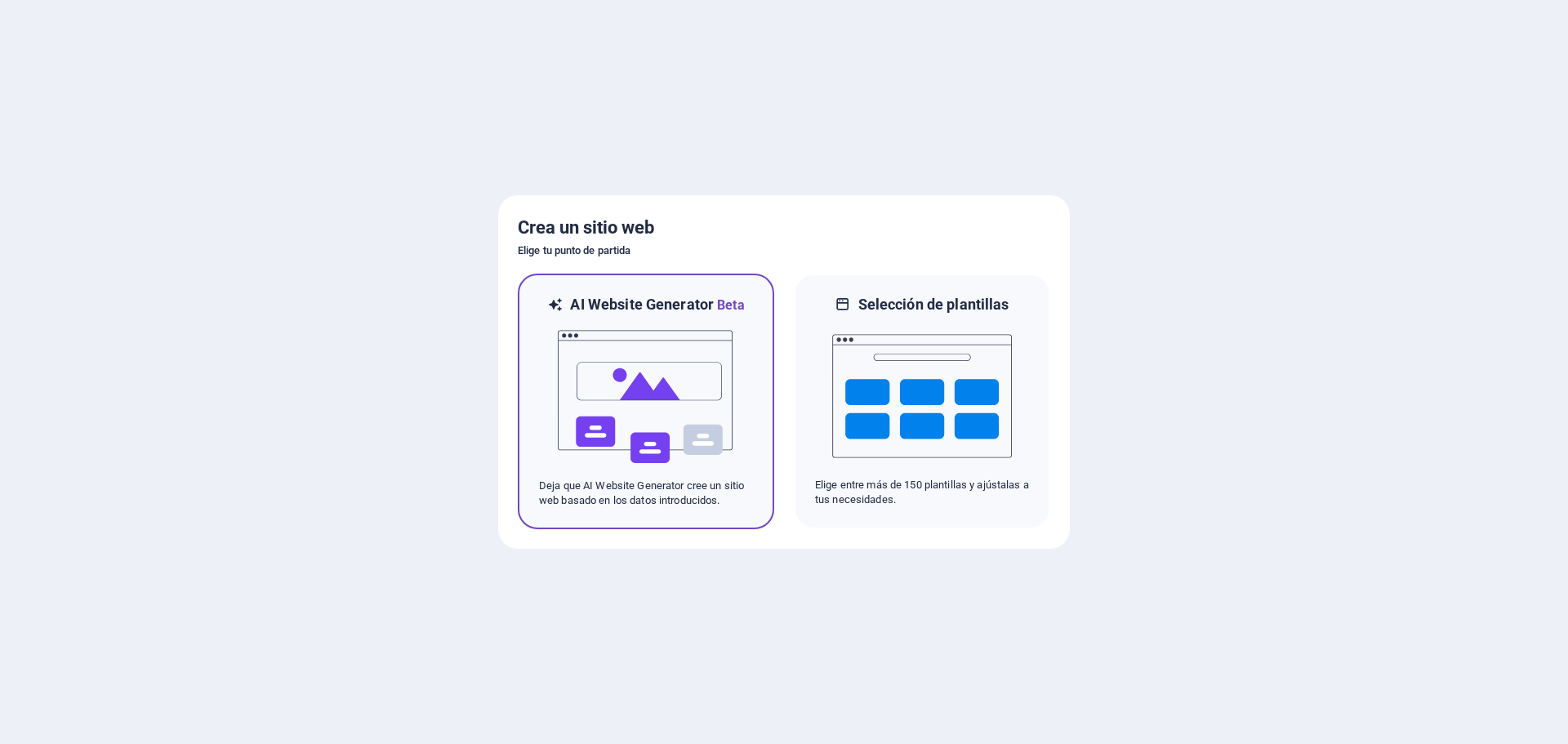
click at [697, 392] on img at bounding box center [646, 397] width 179 height 164
